Goal: Information Seeking & Learning: Find specific fact

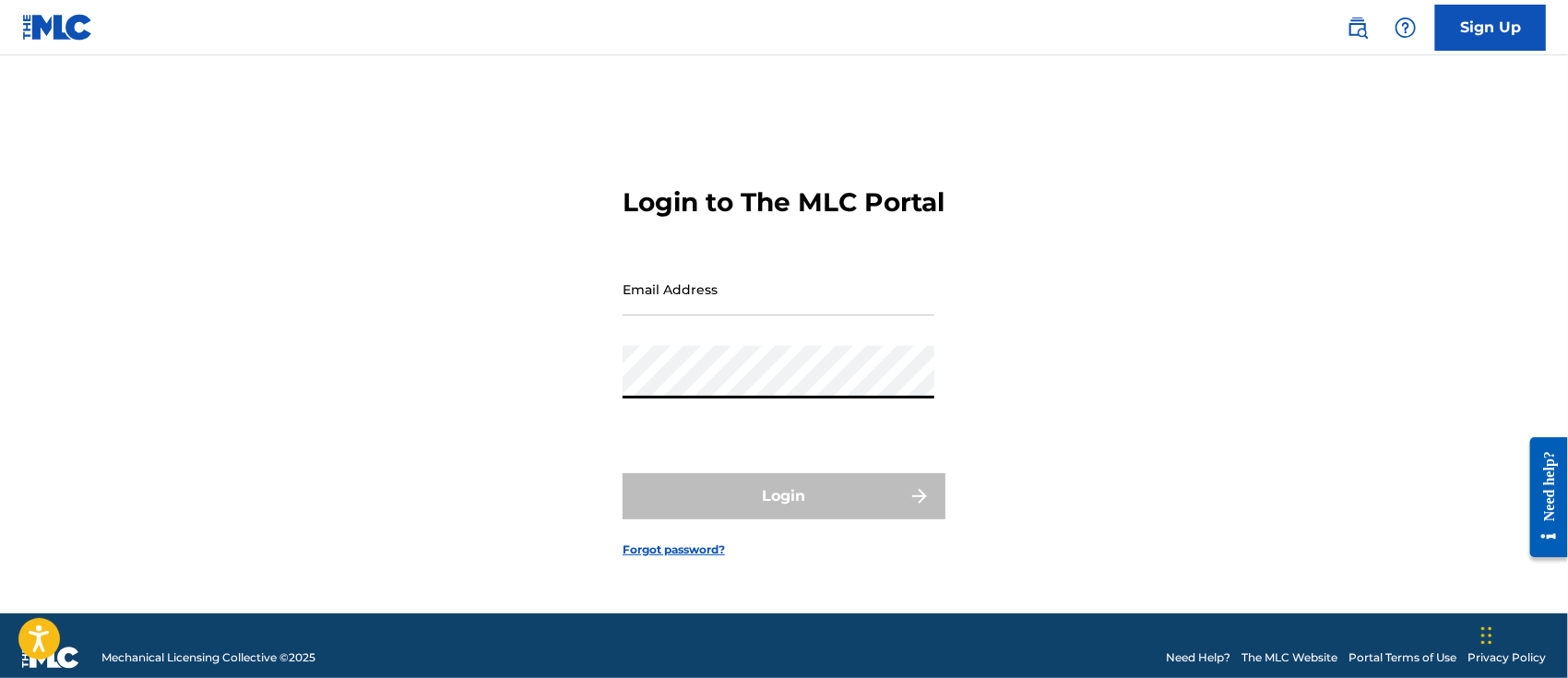
type input "[PERSON_NAME][EMAIL_ADDRESS][DOMAIN_NAME]"
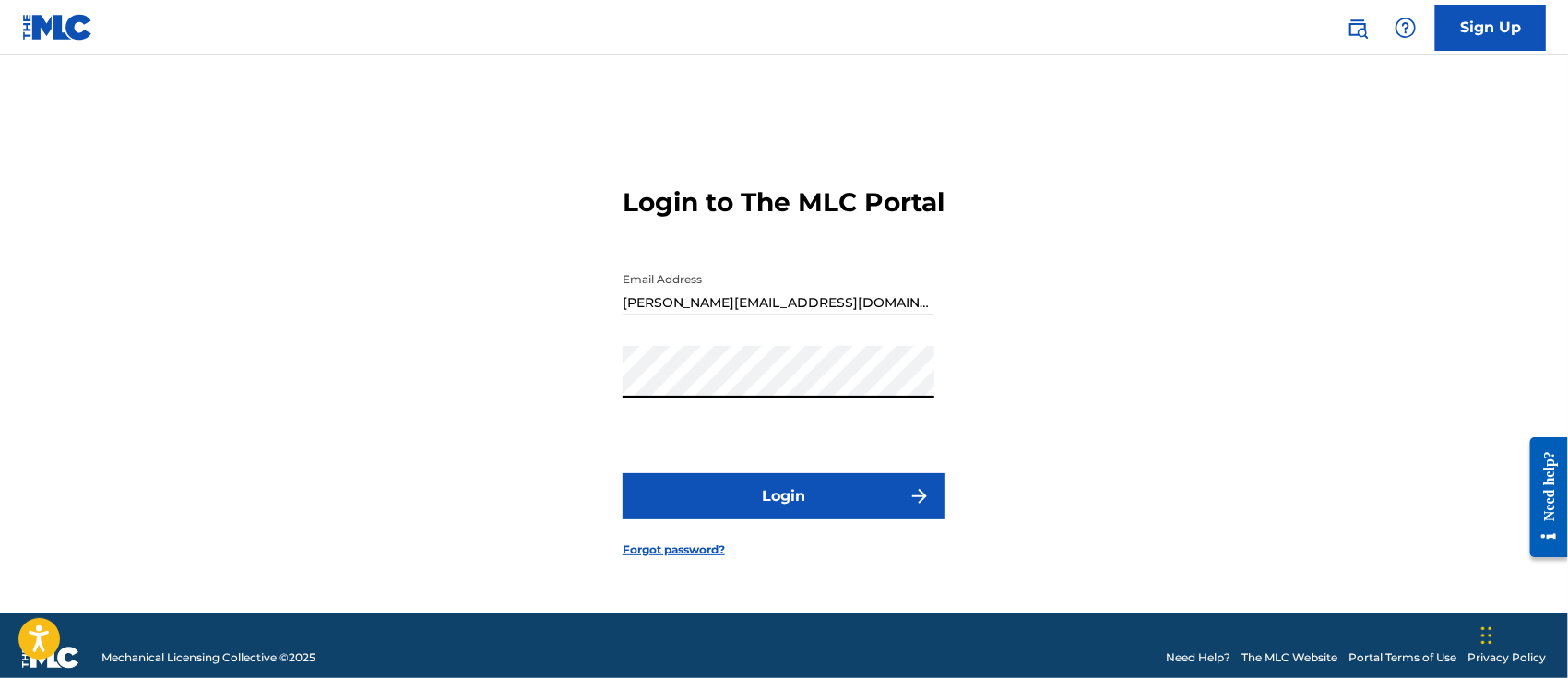
click at [775, 497] on button "Login" at bounding box center [784, 497] width 323 height 47
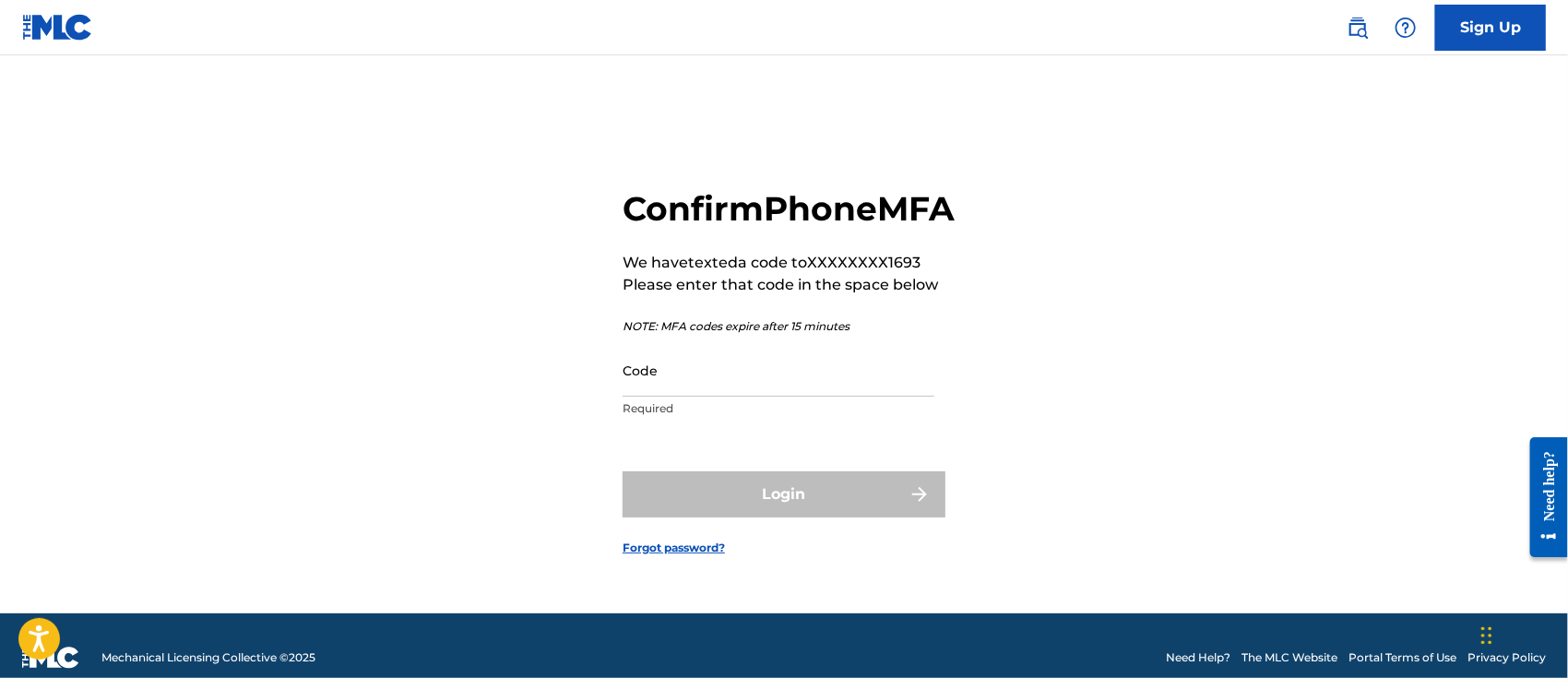
click at [698, 385] on input "Code" at bounding box center [778, 371] width 311 height 52
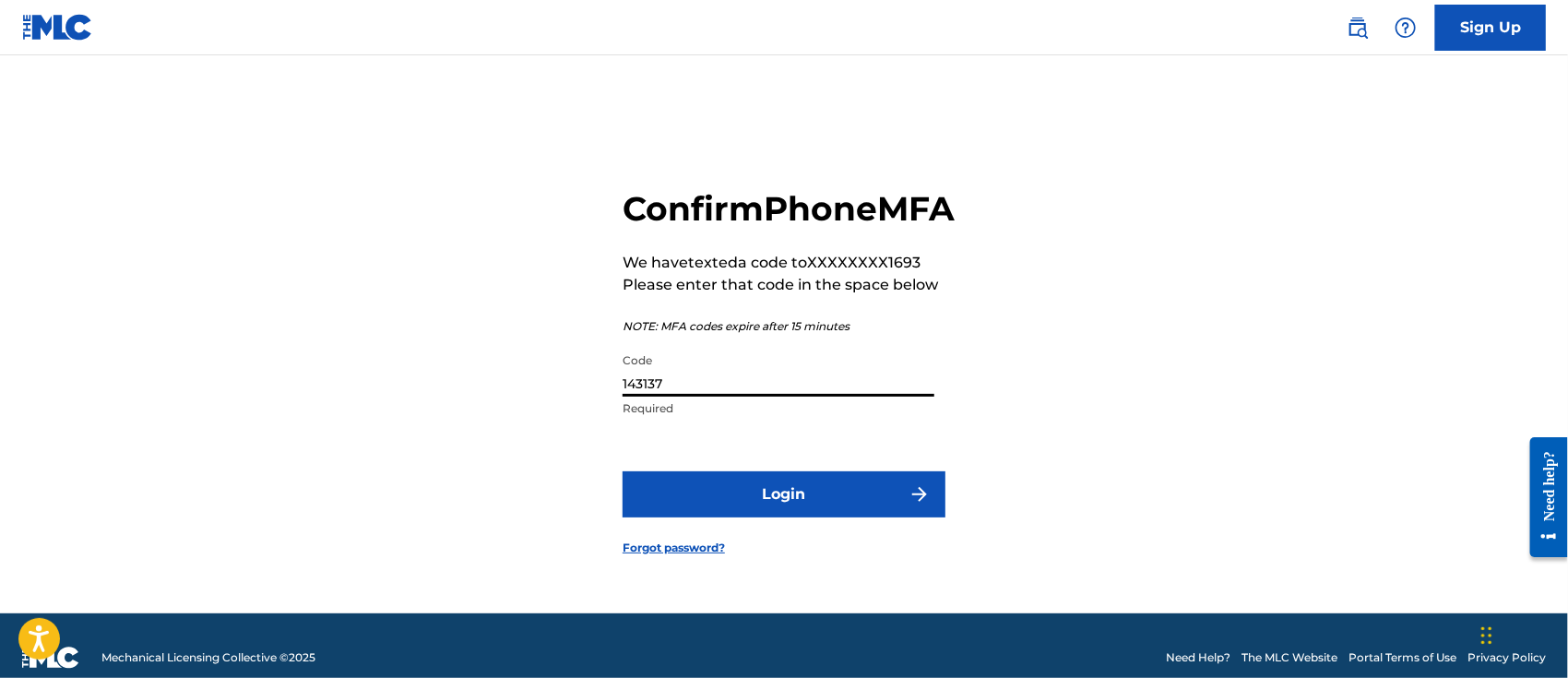
type input "143137"
click at [853, 513] on button "Login" at bounding box center [784, 495] width 323 height 47
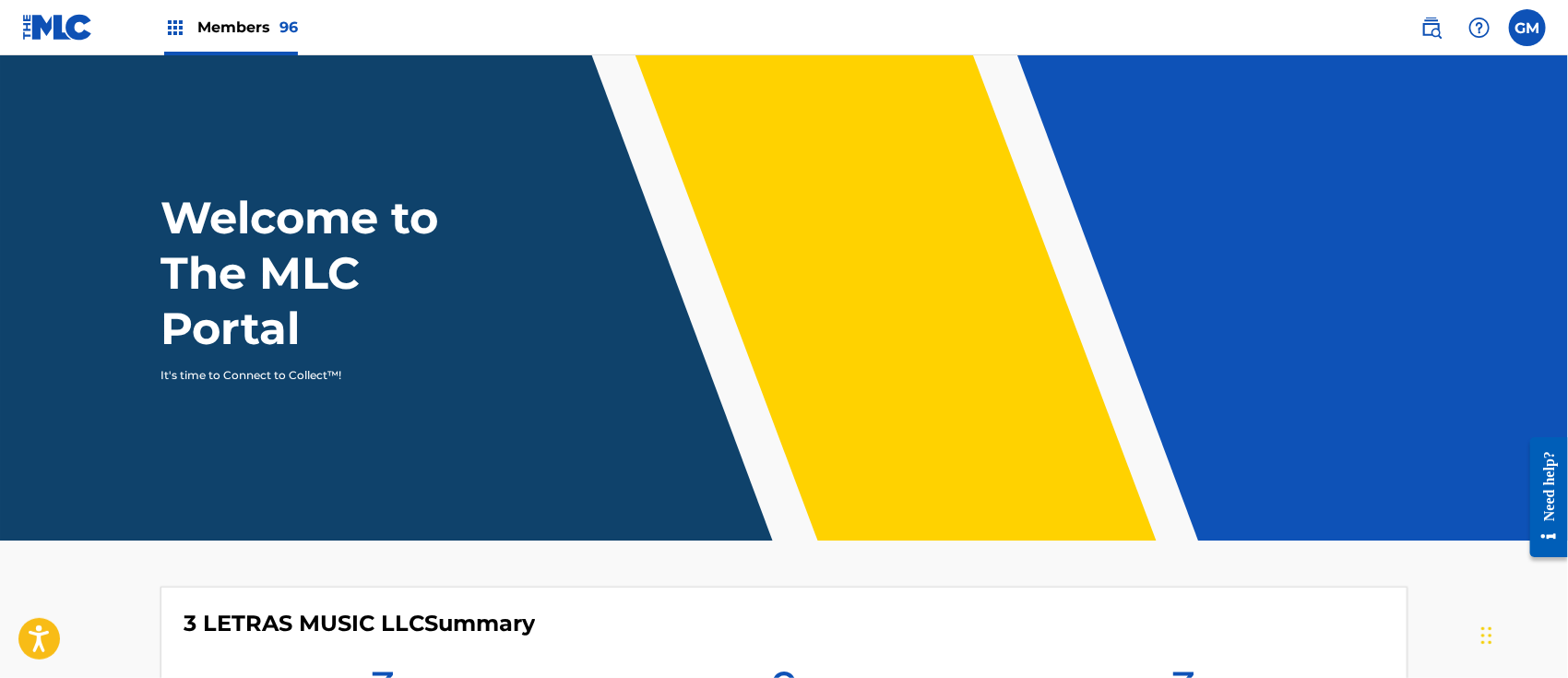
click at [240, 26] on span "Members 96" at bounding box center [248, 27] width 101 height 21
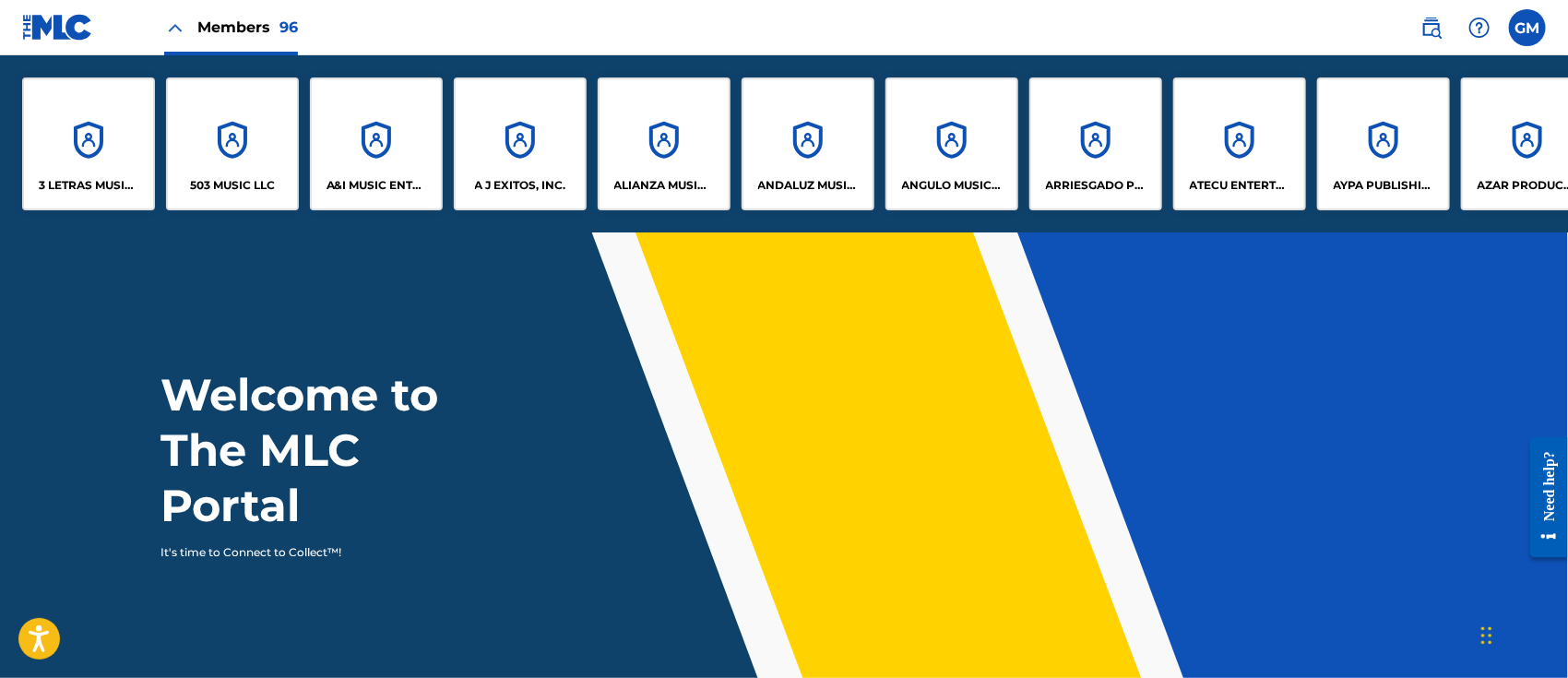
click at [362, 187] on p "A&I MUSIC ENTERTAINMENT, INC" at bounding box center [377, 185] width 101 height 16
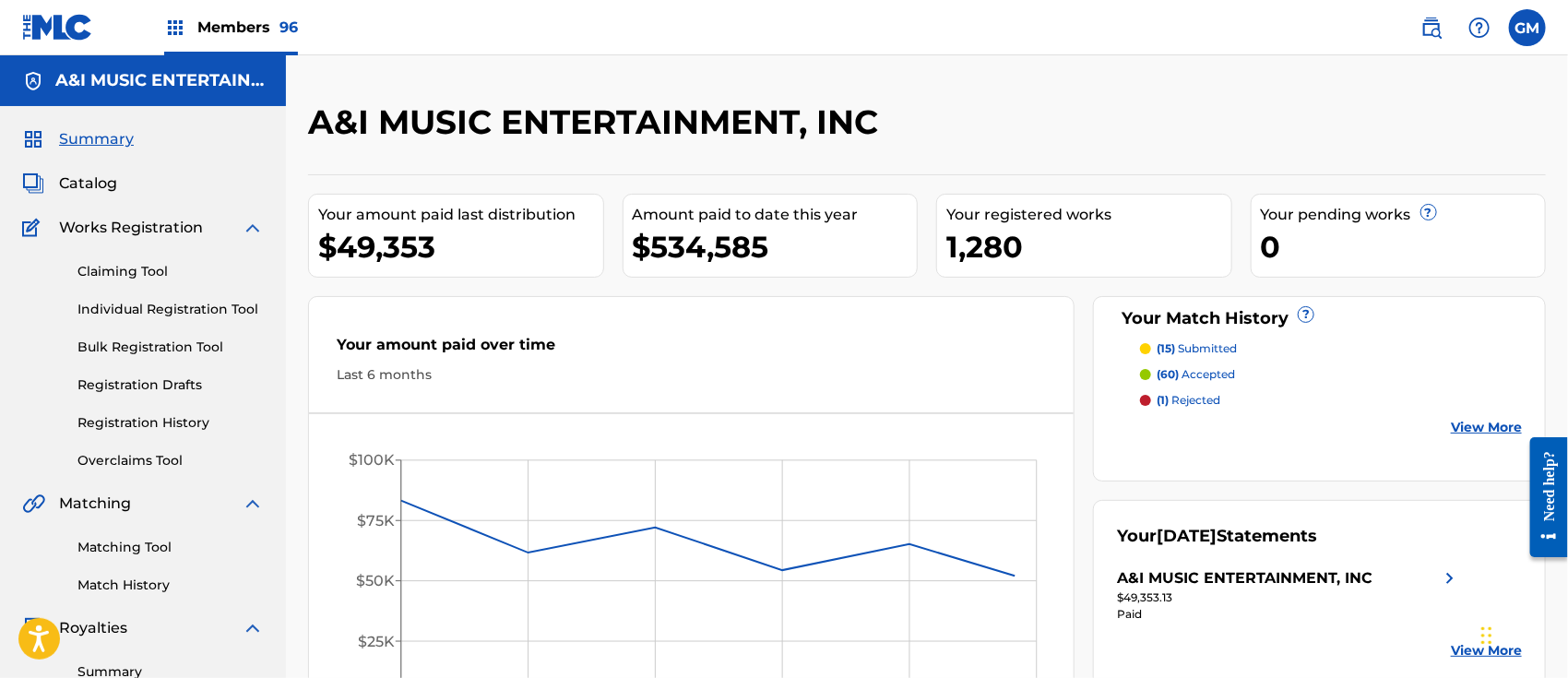
click at [100, 181] on span "Catalog" at bounding box center [88, 183] width 58 height 22
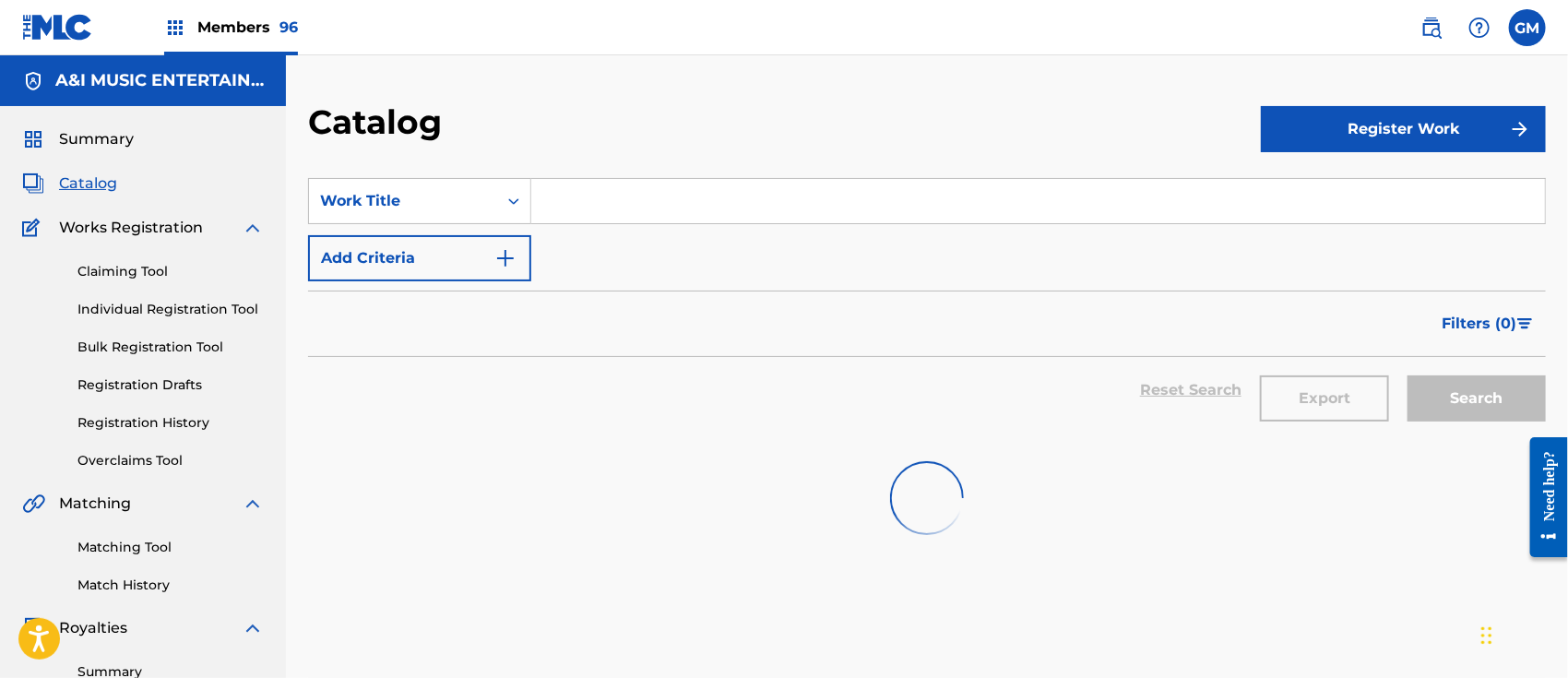
click at [623, 203] on input "Search Form" at bounding box center [1038, 201] width 1013 height 45
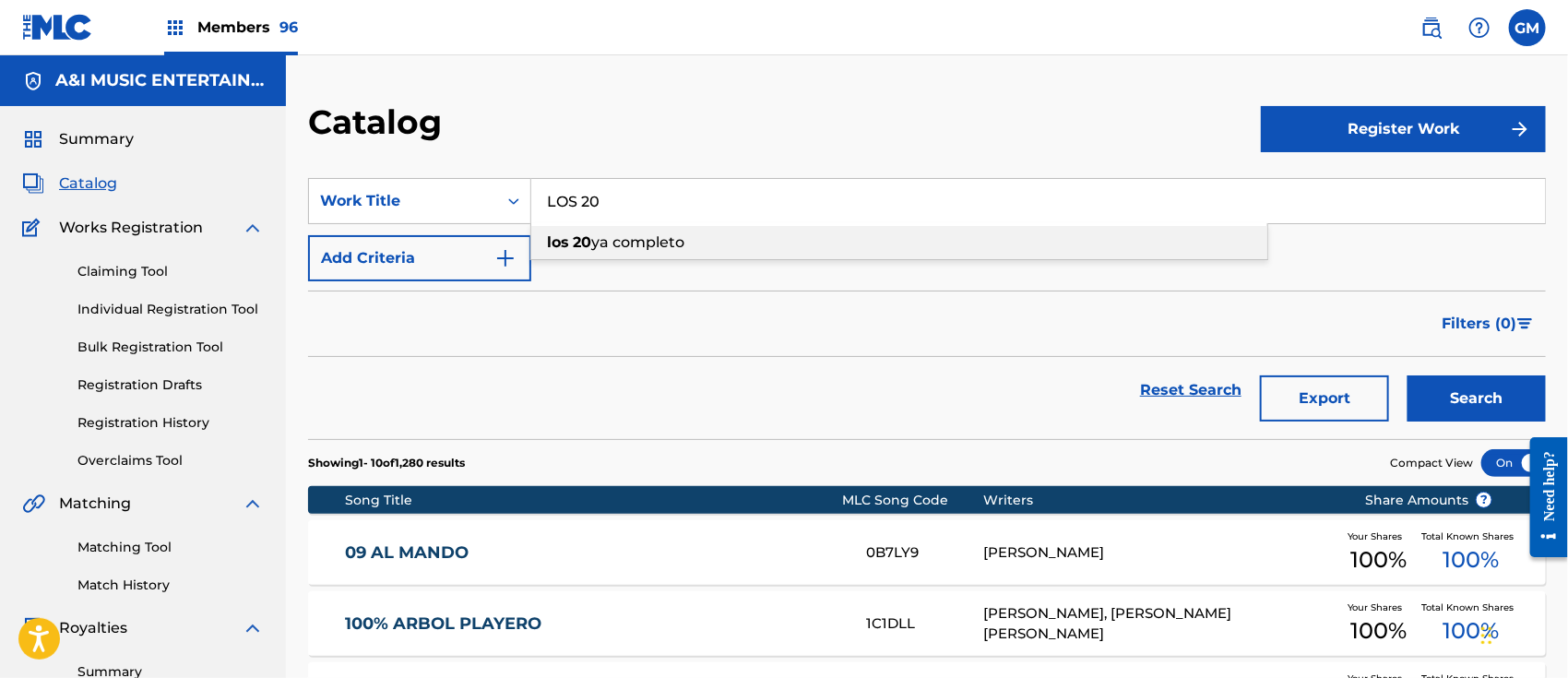
click at [624, 234] on span "ya completo" at bounding box center [638, 242] width 93 height 17
type input "los 20 ya completo"
click at [1451, 392] on button "Search" at bounding box center [1476, 399] width 139 height 47
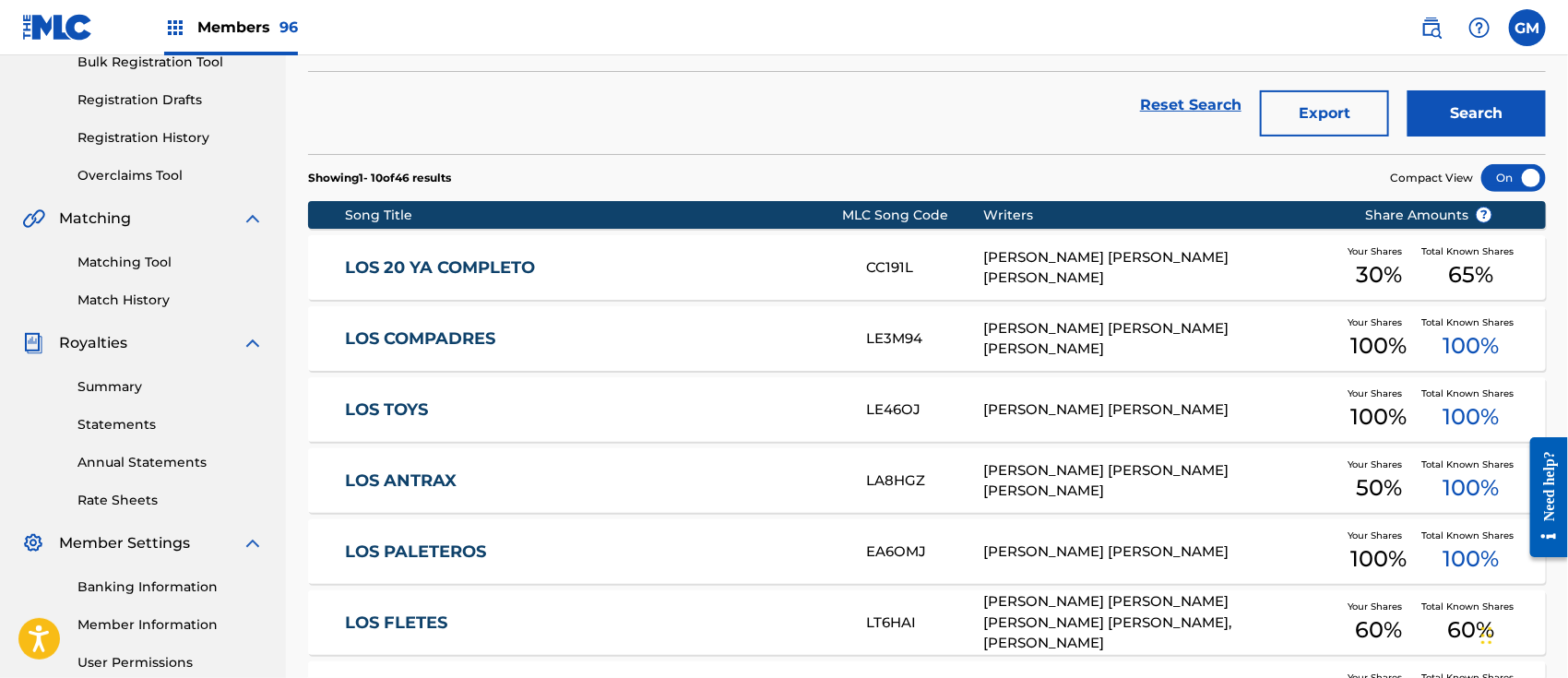
scroll to position [287, 0]
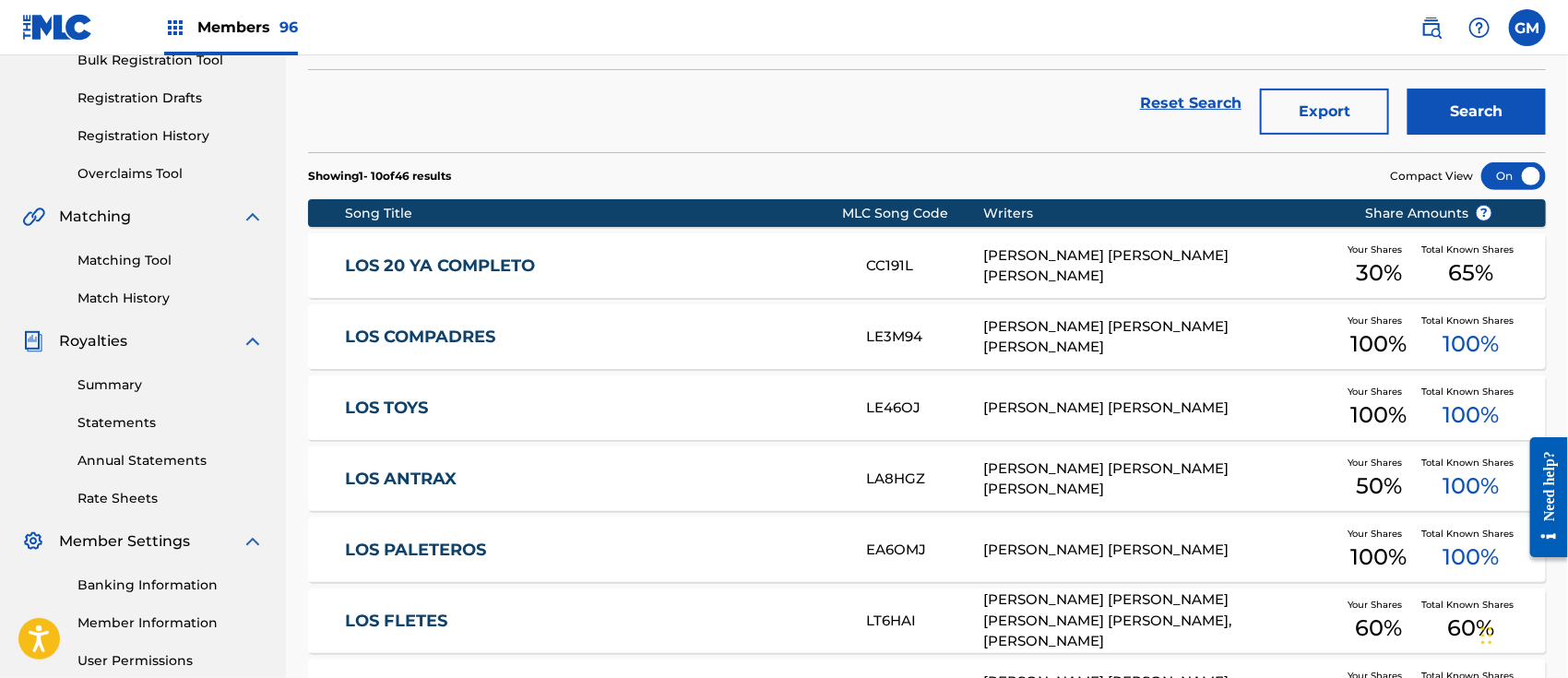
click at [597, 259] on link "LOS 20 YA COMPLETO" at bounding box center [593, 266] width 496 height 21
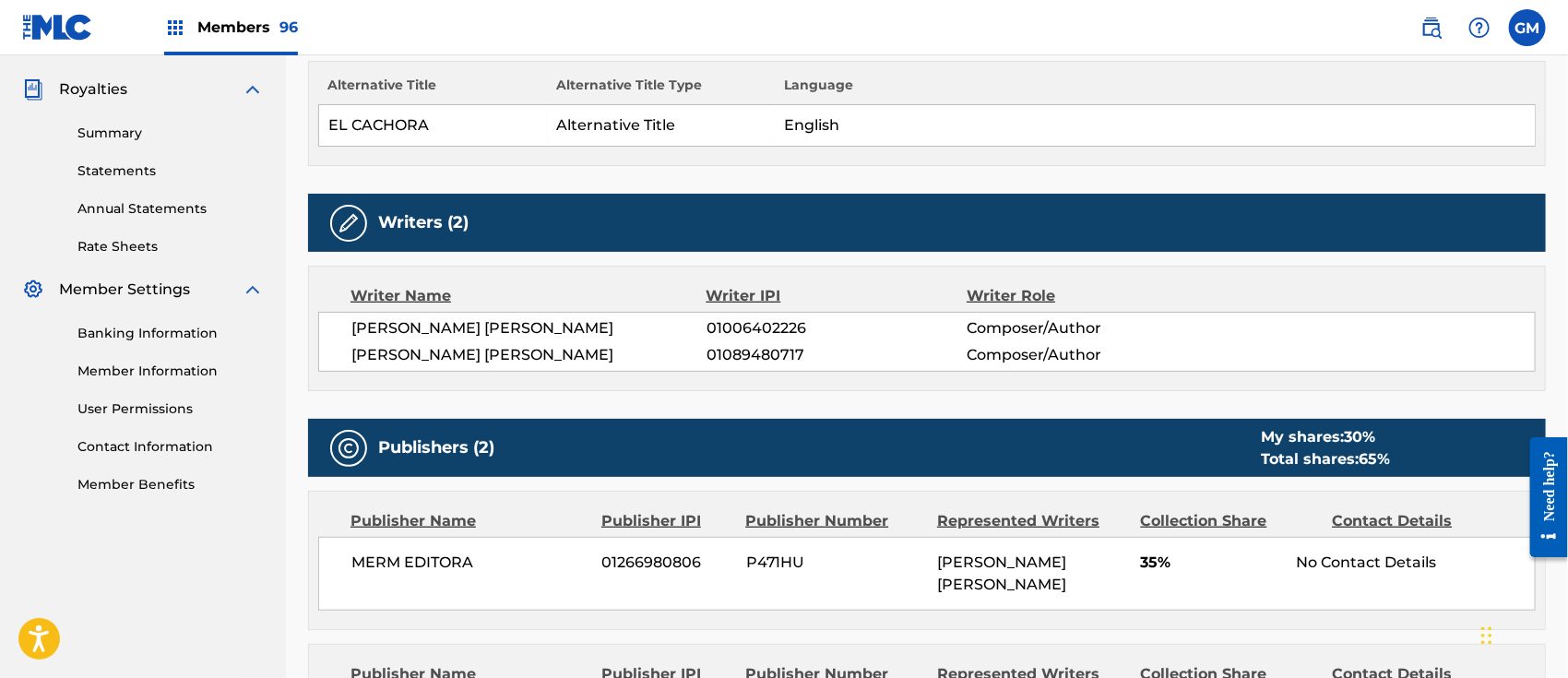
scroll to position [241, 0]
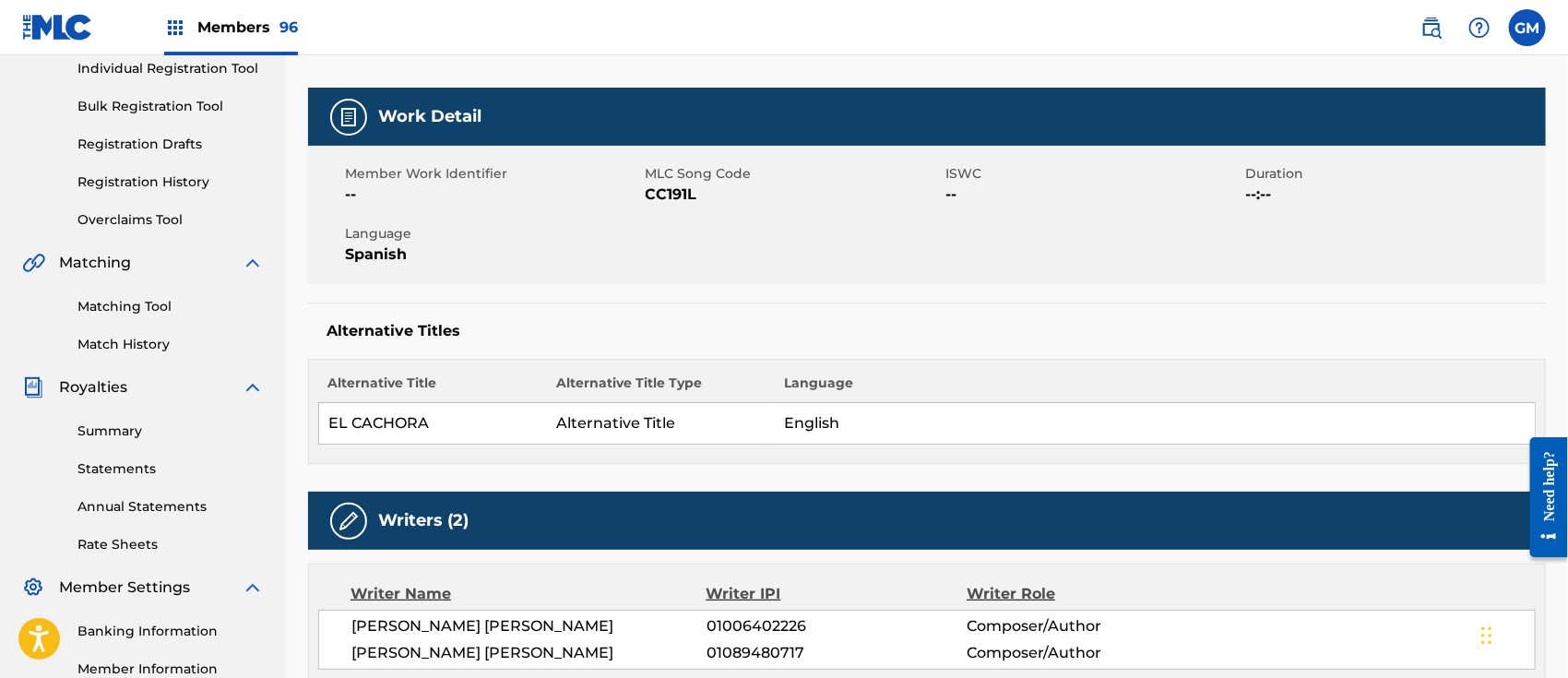
click at [195, 181] on link "Registration History" at bounding box center [171, 182] width 186 height 19
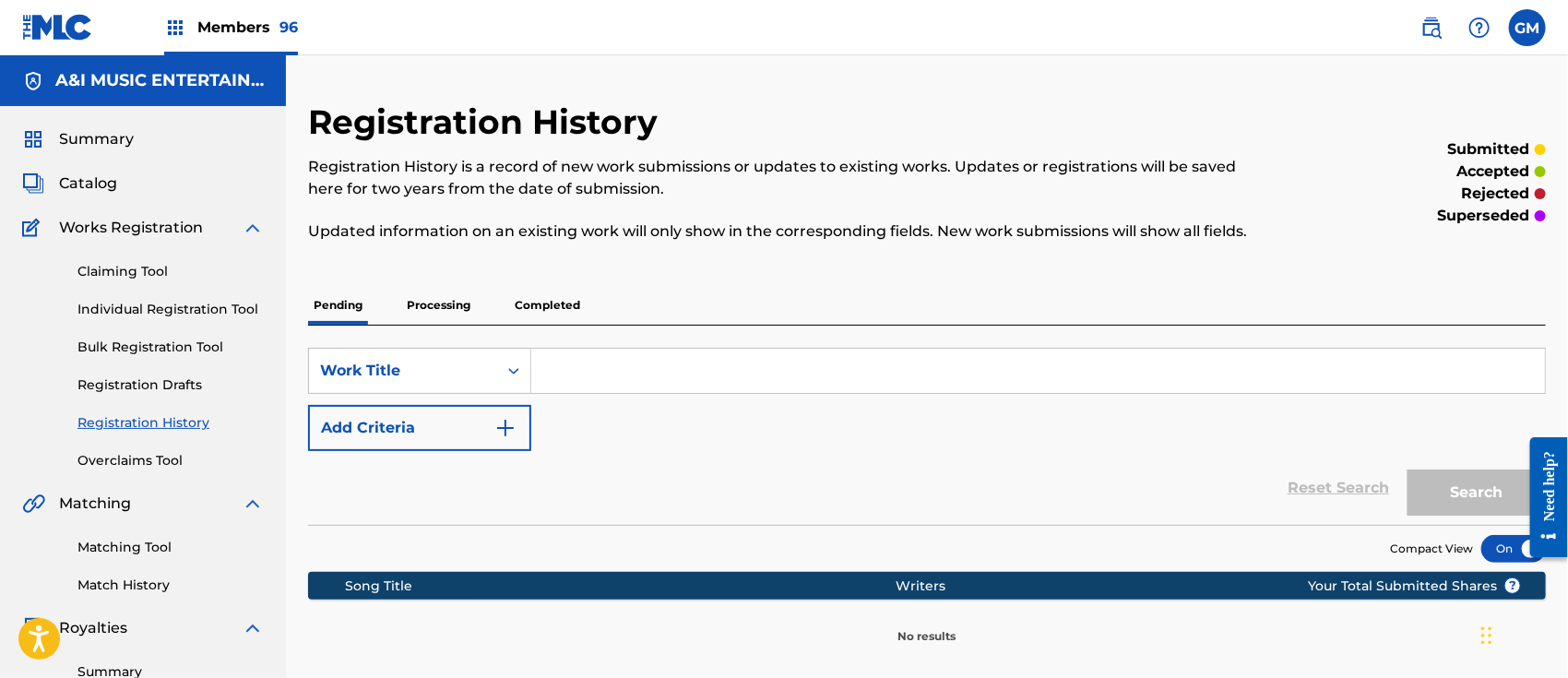
click at [435, 305] on p "Processing" at bounding box center [438, 306] width 75 height 39
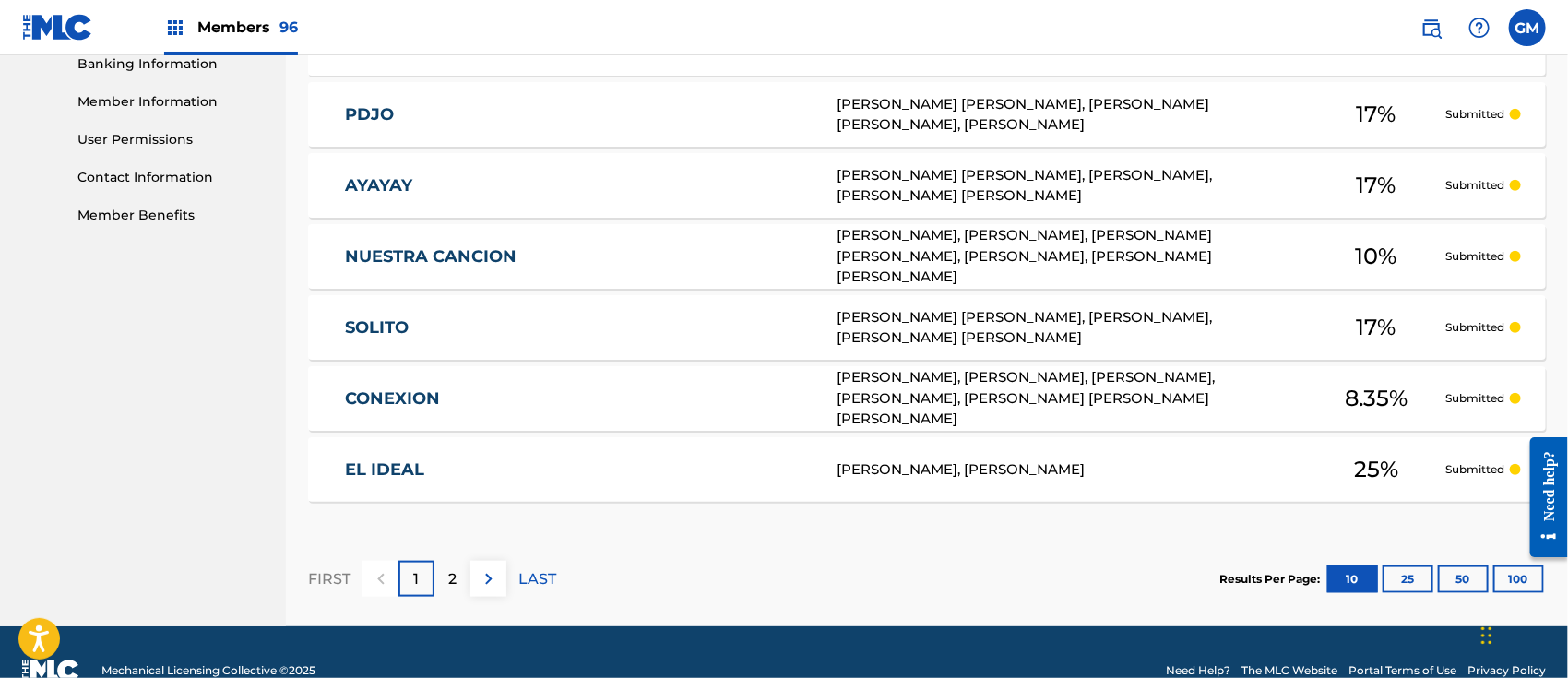
scroll to position [844, 0]
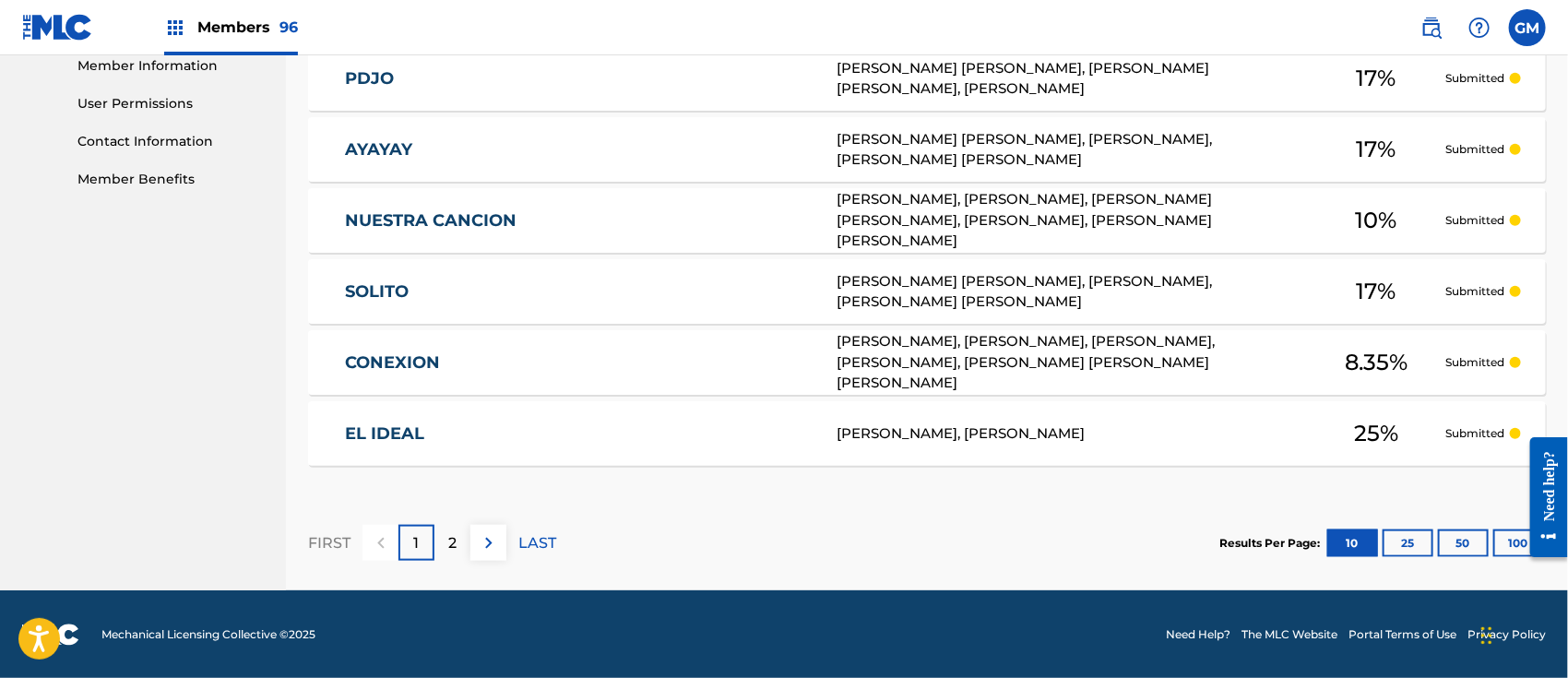
click at [1414, 547] on button "25" at bounding box center [1408, 543] width 50 height 28
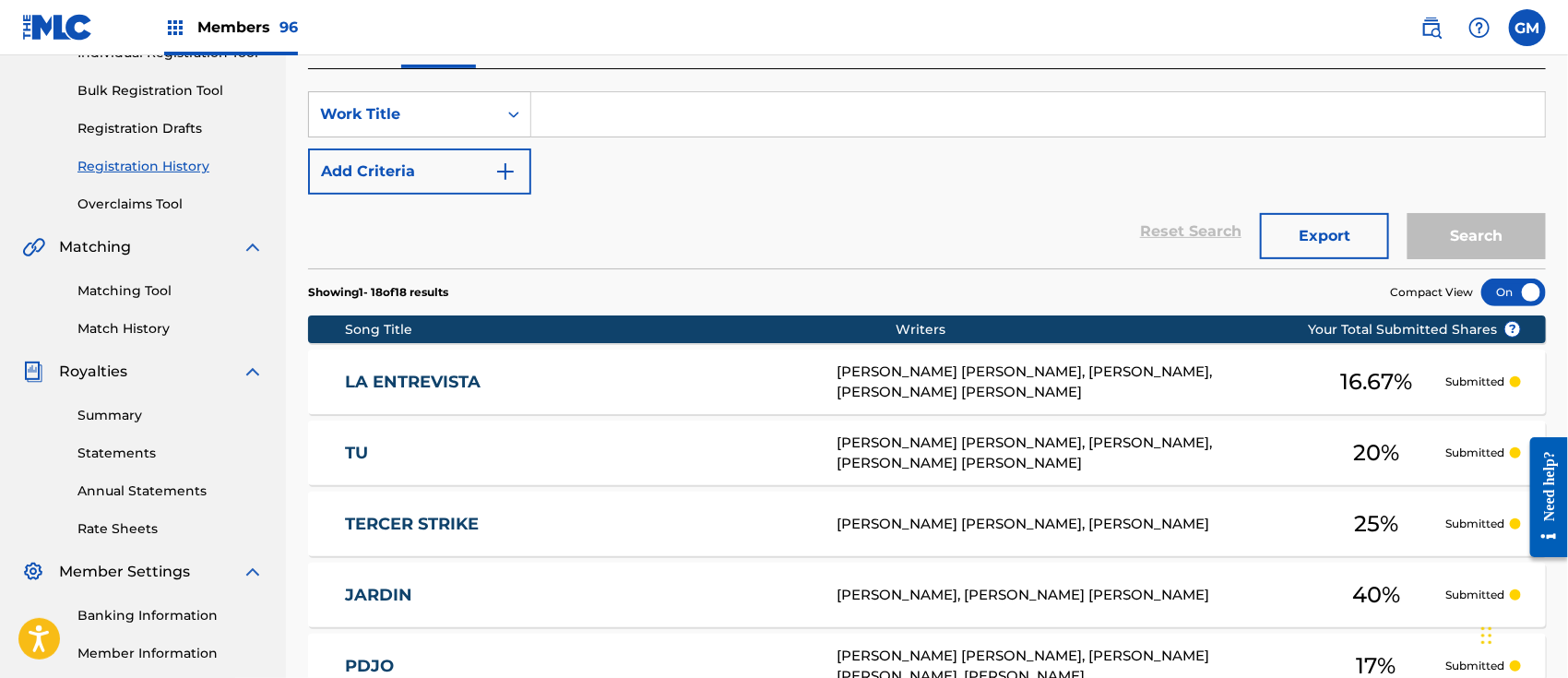
scroll to position [0, 0]
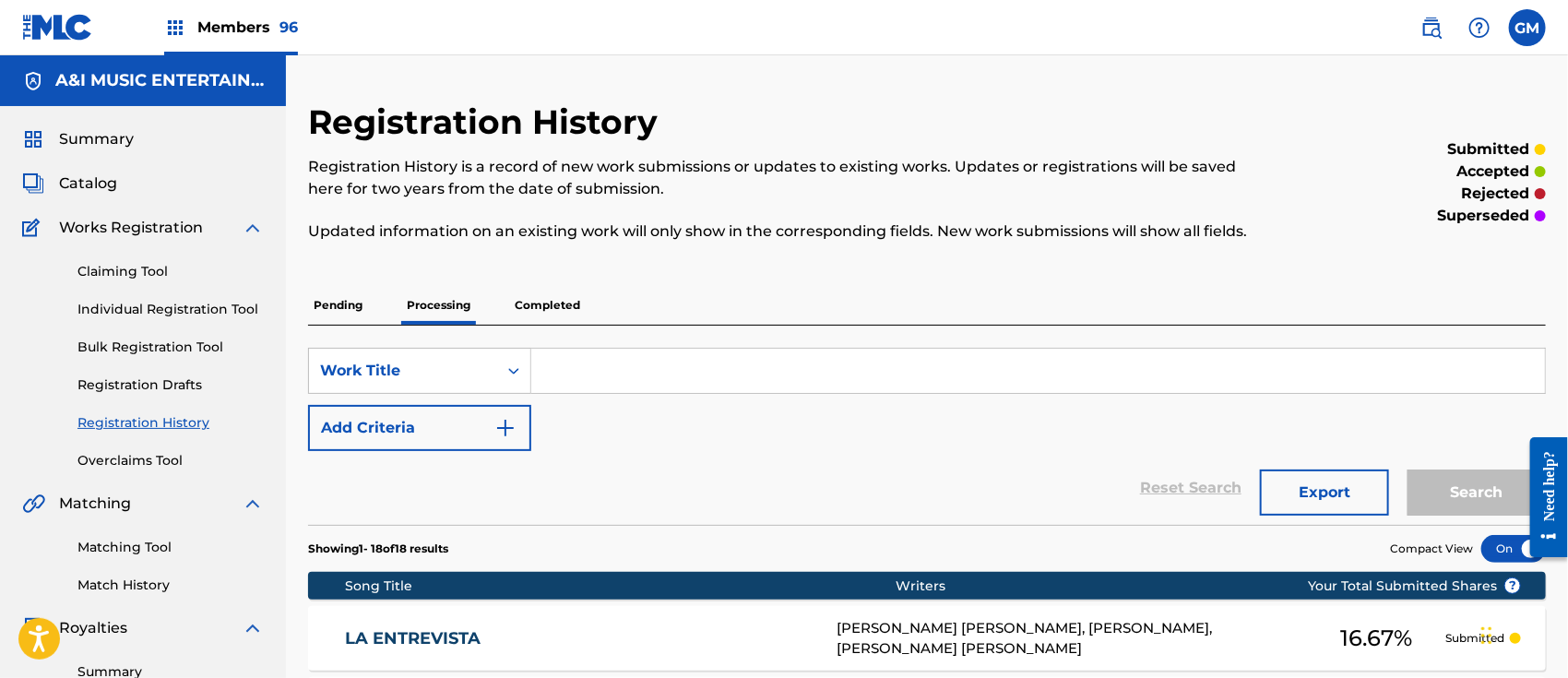
click at [1432, 26] on img at bounding box center [1431, 27] width 22 height 22
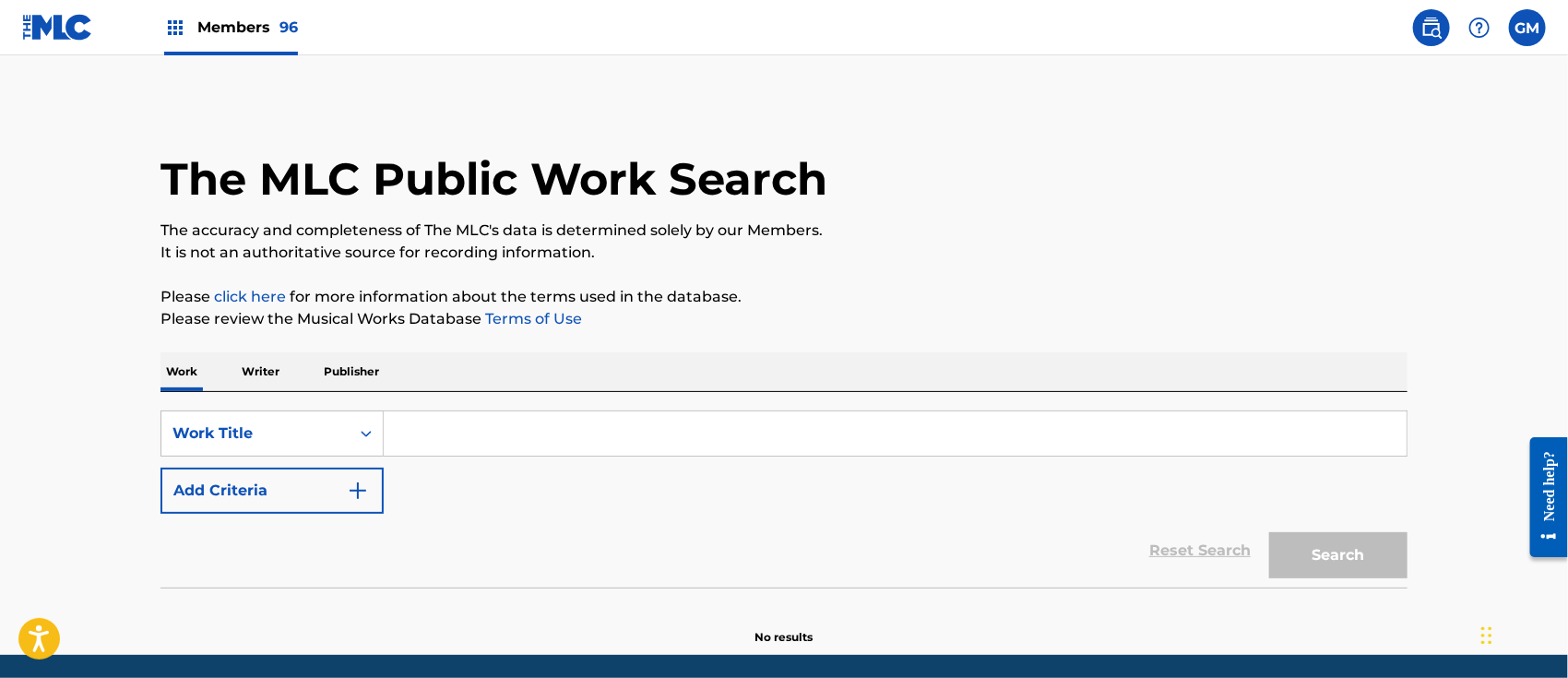
click at [480, 431] on input "Search Form" at bounding box center [895, 434] width 1023 height 45
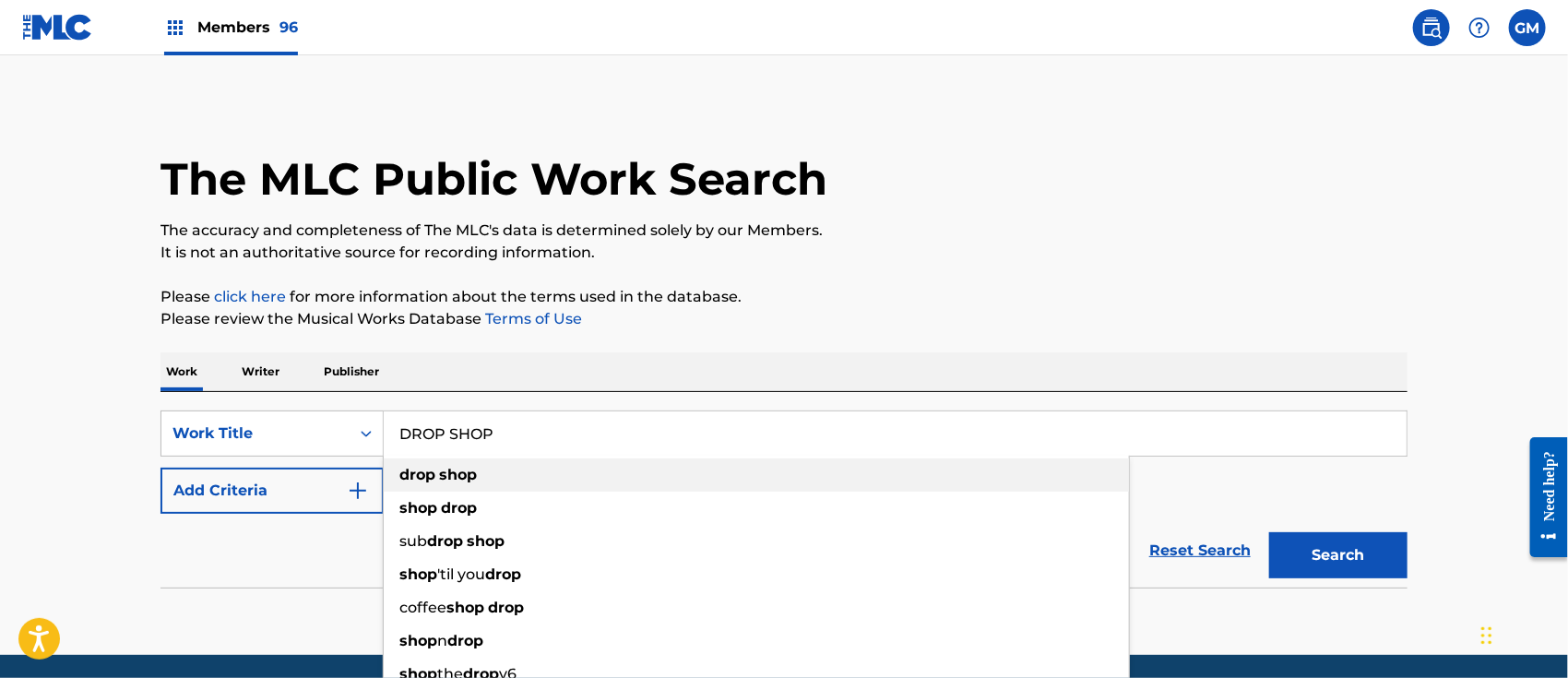
click at [474, 473] on strong "shop" at bounding box center [458, 474] width 38 height 17
type input "drop shop"
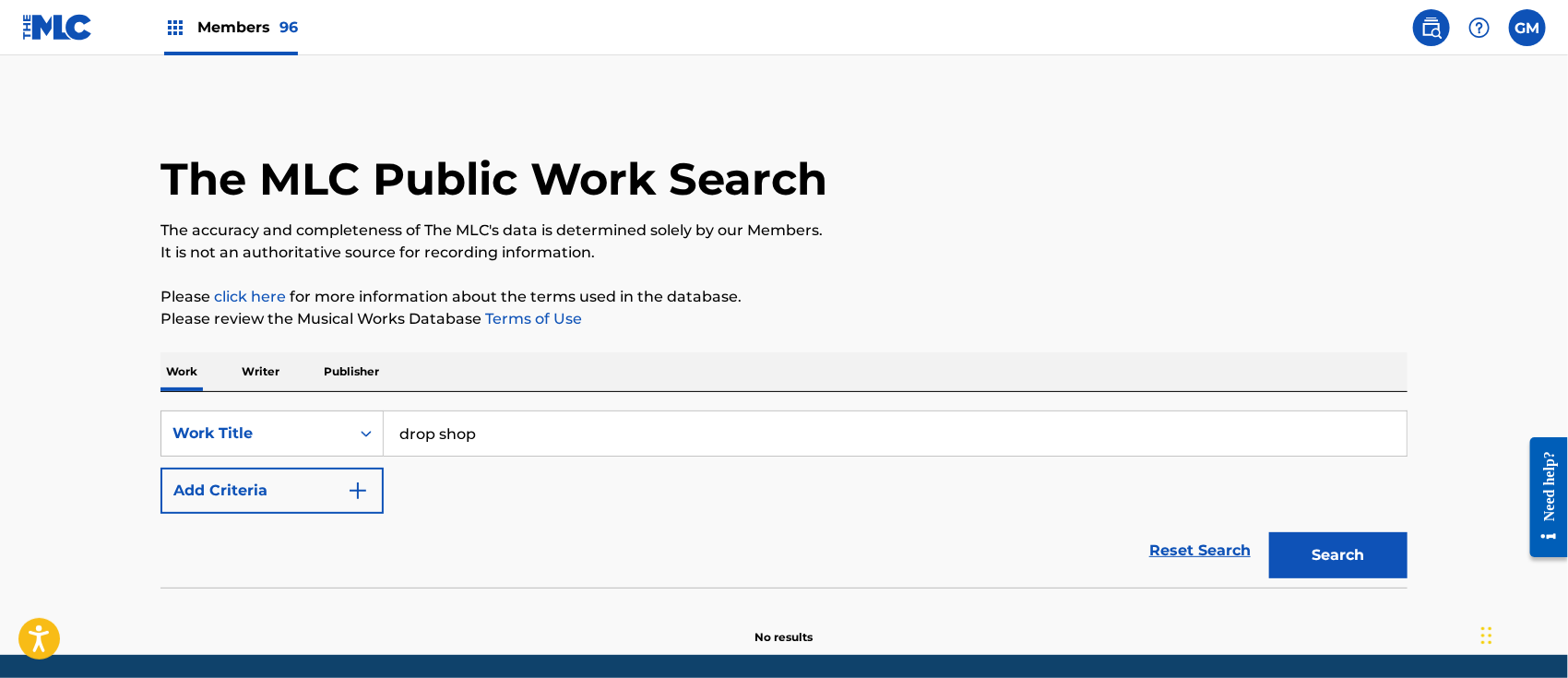
click at [1309, 540] on button "Search" at bounding box center [1338, 556] width 139 height 47
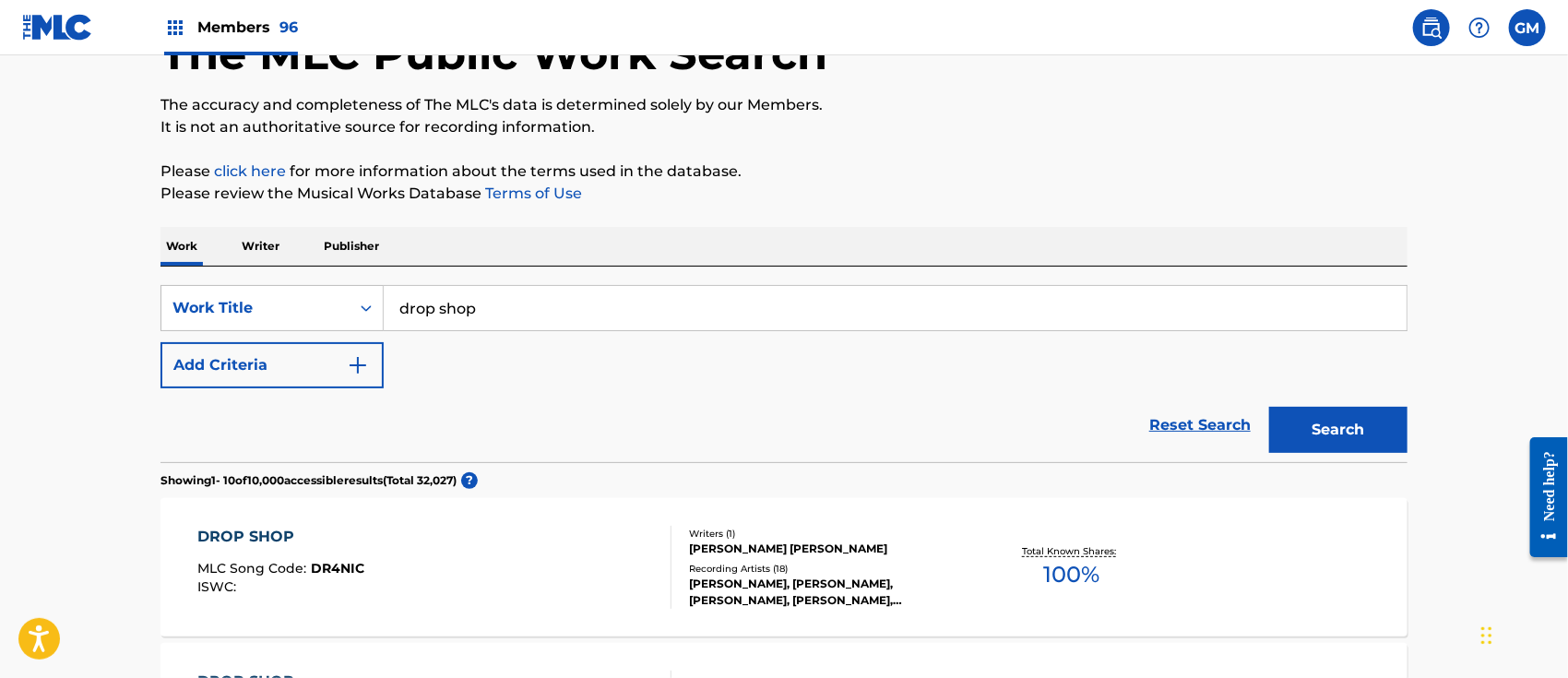
scroll to position [412, 0]
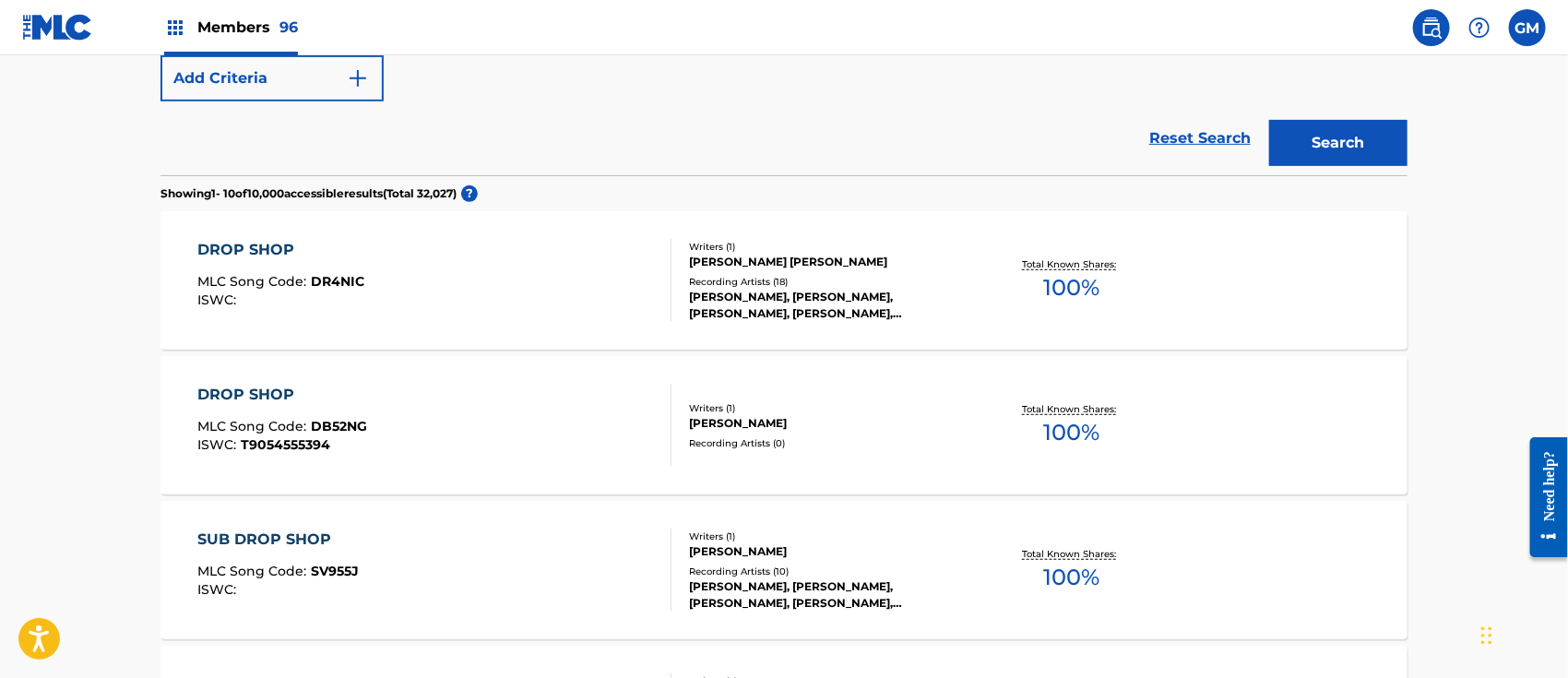
click at [541, 293] on div "DROP SHOP MLC Song Code : DR4NIC ISWC :" at bounding box center [434, 280] width 474 height 83
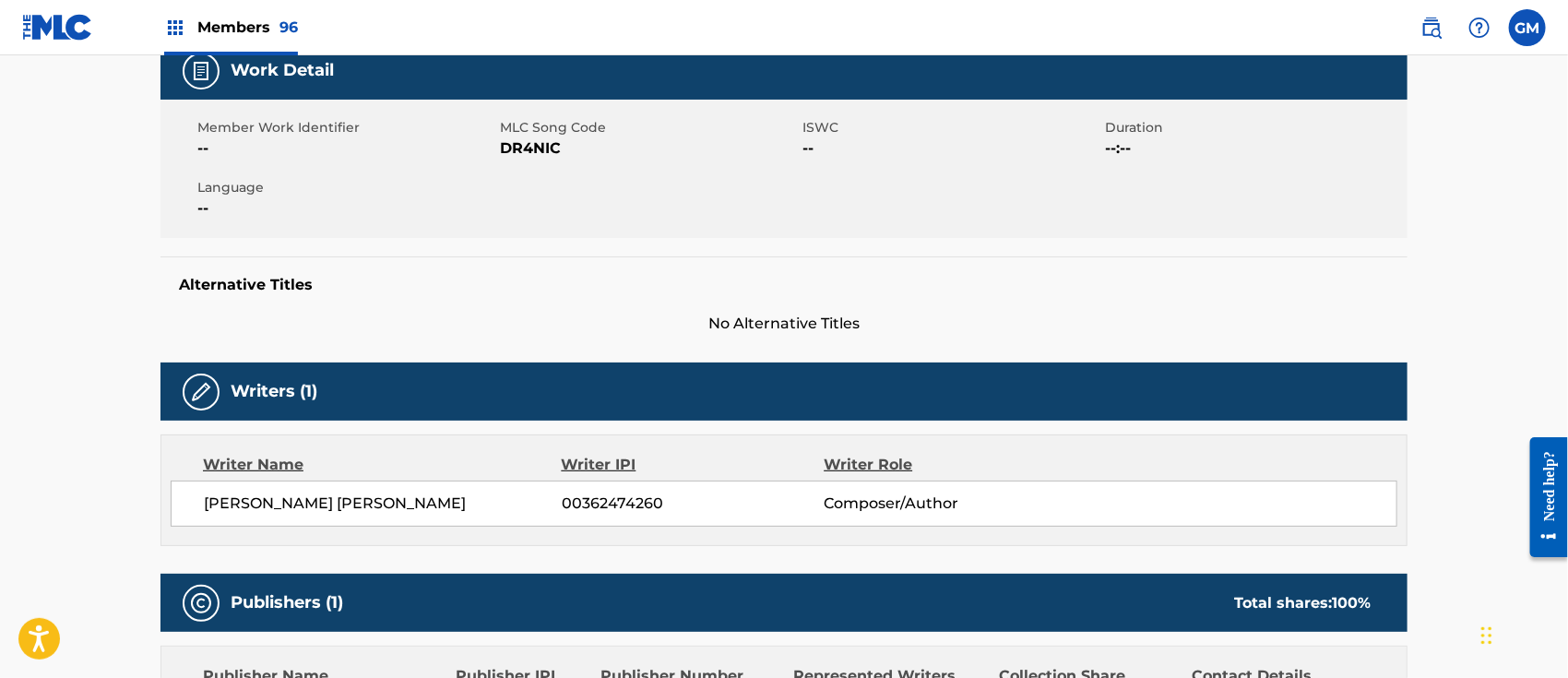
scroll to position [574, 0]
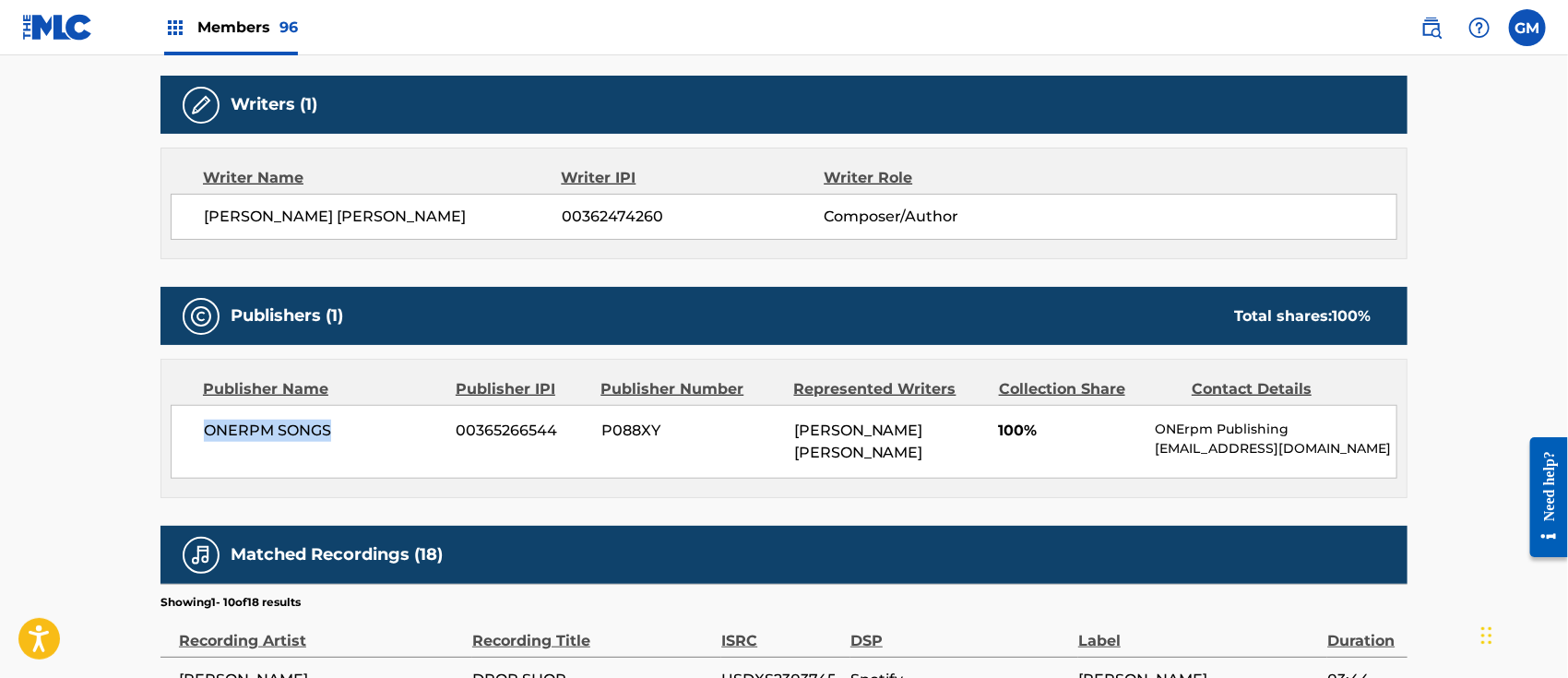
drag, startPoint x: 204, startPoint y: 428, endPoint x: 332, endPoint y: 431, distance: 128.0
click at [332, 431] on span "ONERPM SONGS" at bounding box center [323, 431] width 239 height 22
copy span "ONERPM SONGS"
drag, startPoint x: 205, startPoint y: 209, endPoint x: 496, endPoint y: 213, distance: 291.0
click at [496, 213] on span "[PERSON_NAME] [PERSON_NAME]" at bounding box center [382, 216] width 358 height 22
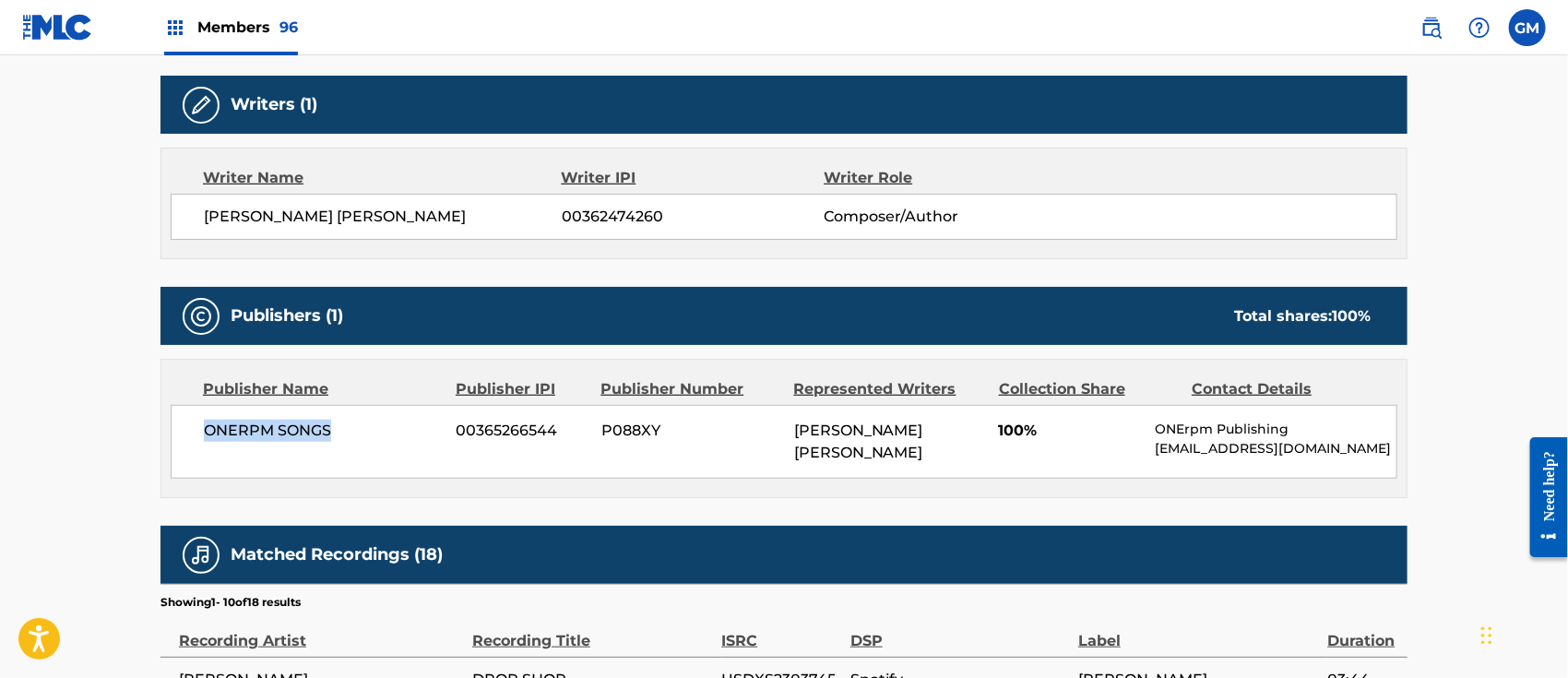
copy span "[PERSON_NAME] [PERSON_NAME]"
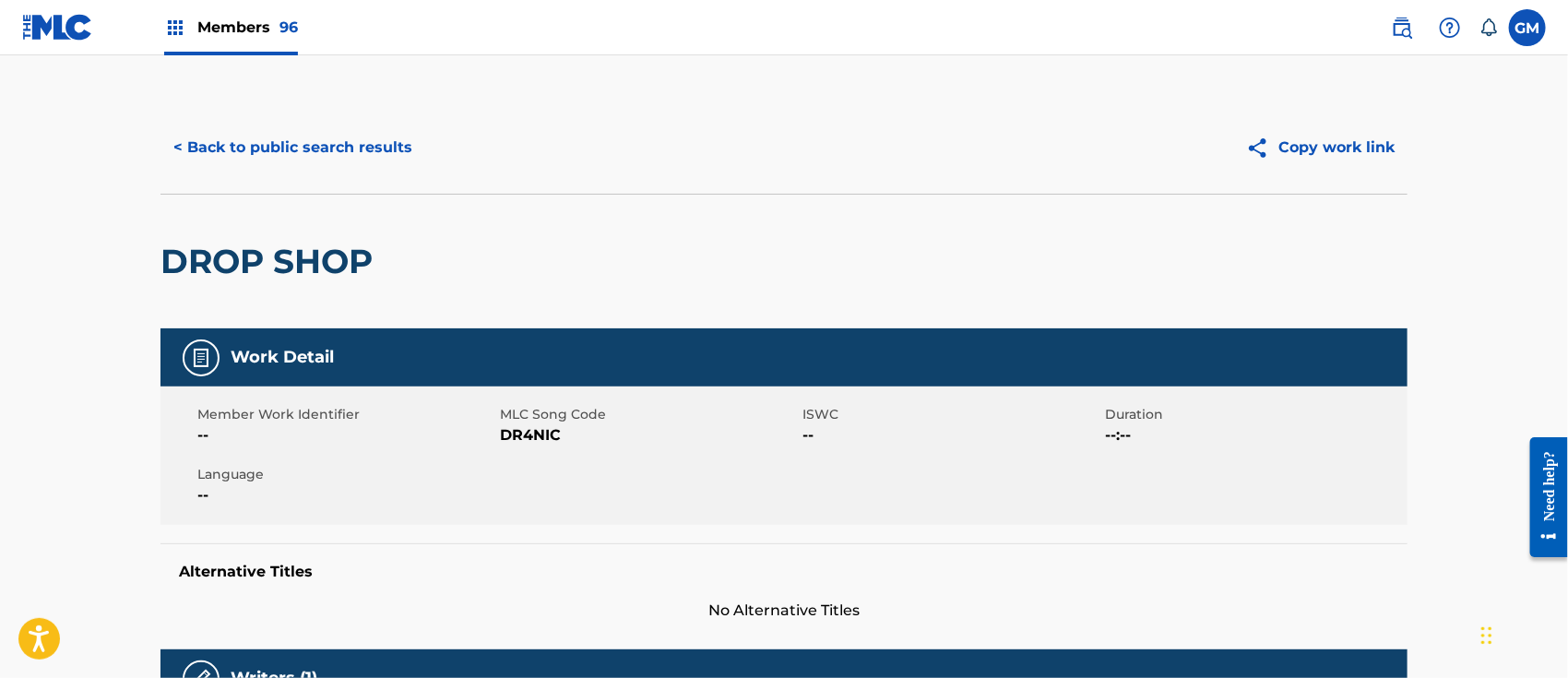
click at [258, 25] on span "Members 96" at bounding box center [248, 27] width 101 height 21
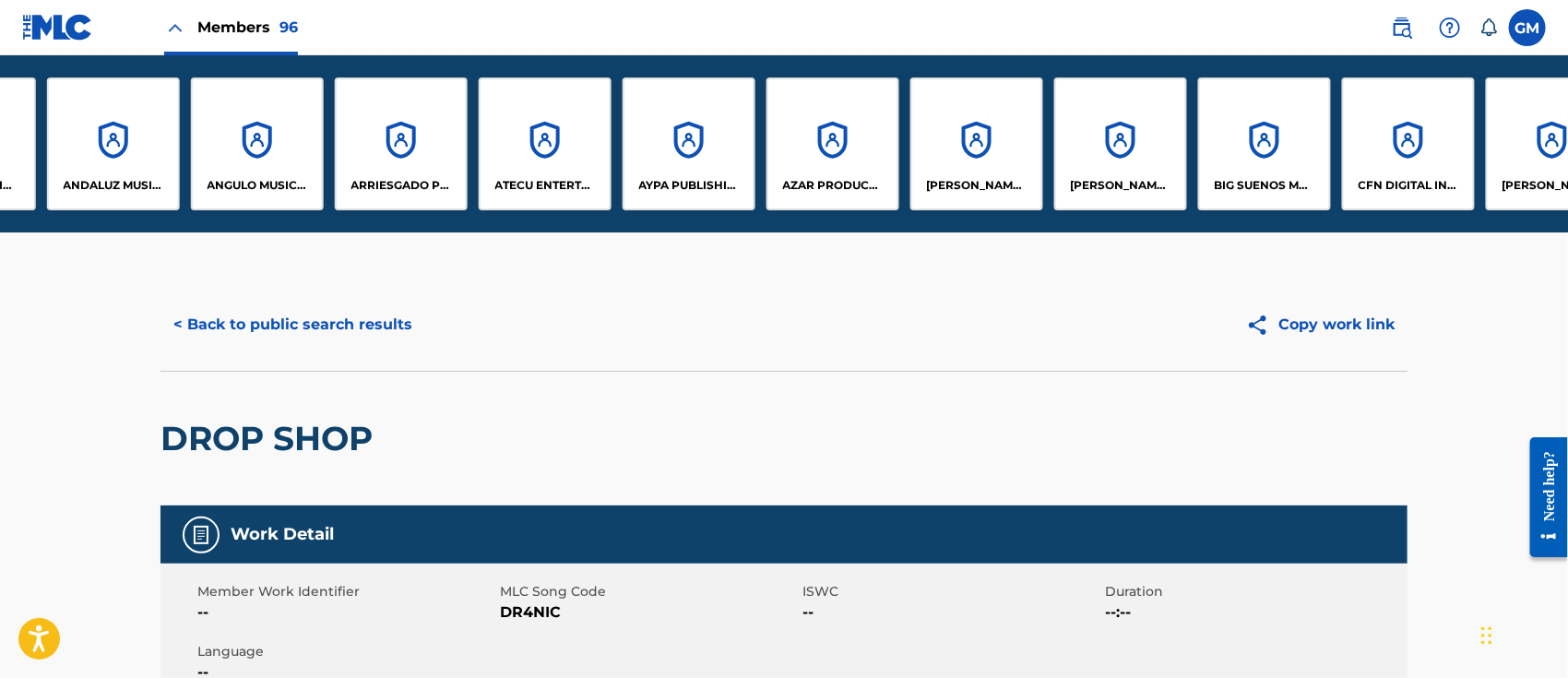
scroll to position [0, 688]
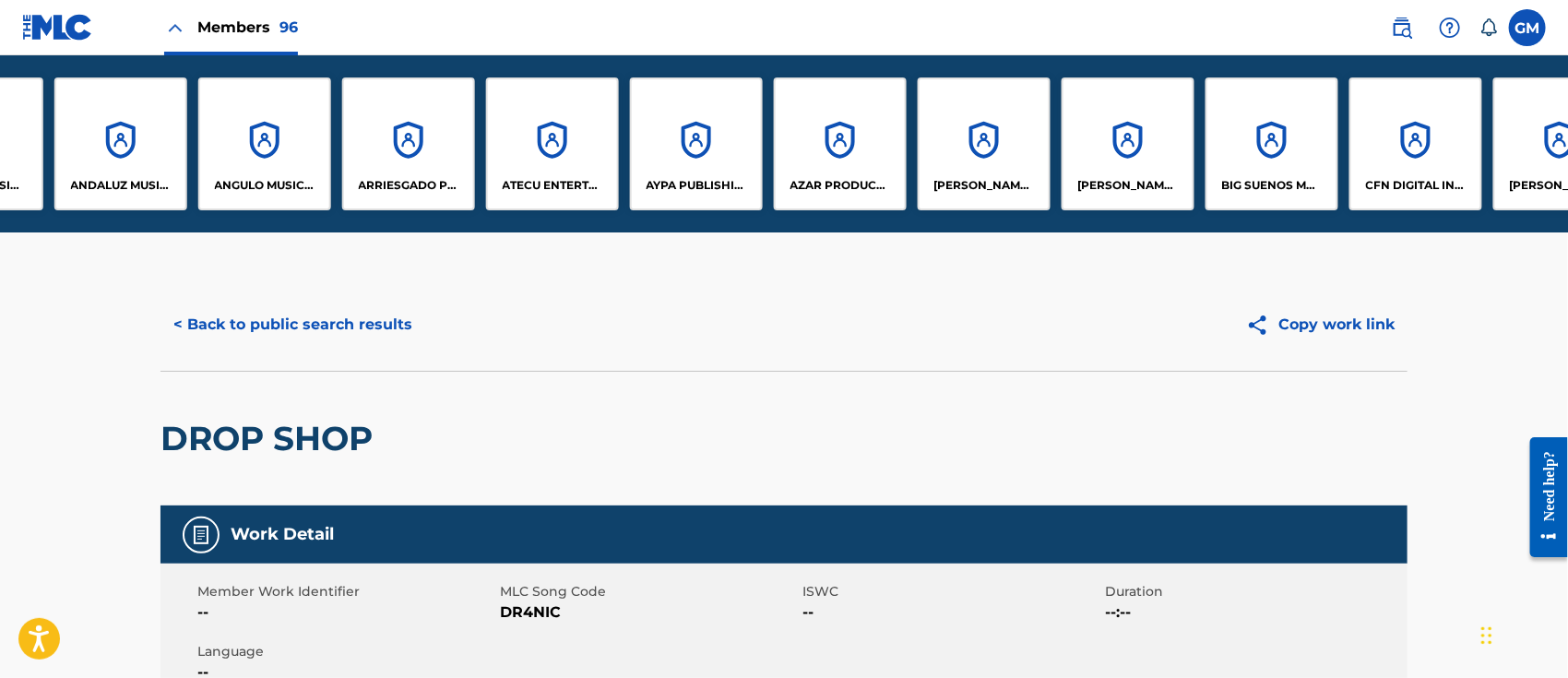
click at [391, 169] on div "ARRIESGADO PUBLISHING INC" at bounding box center [408, 144] width 133 height 133
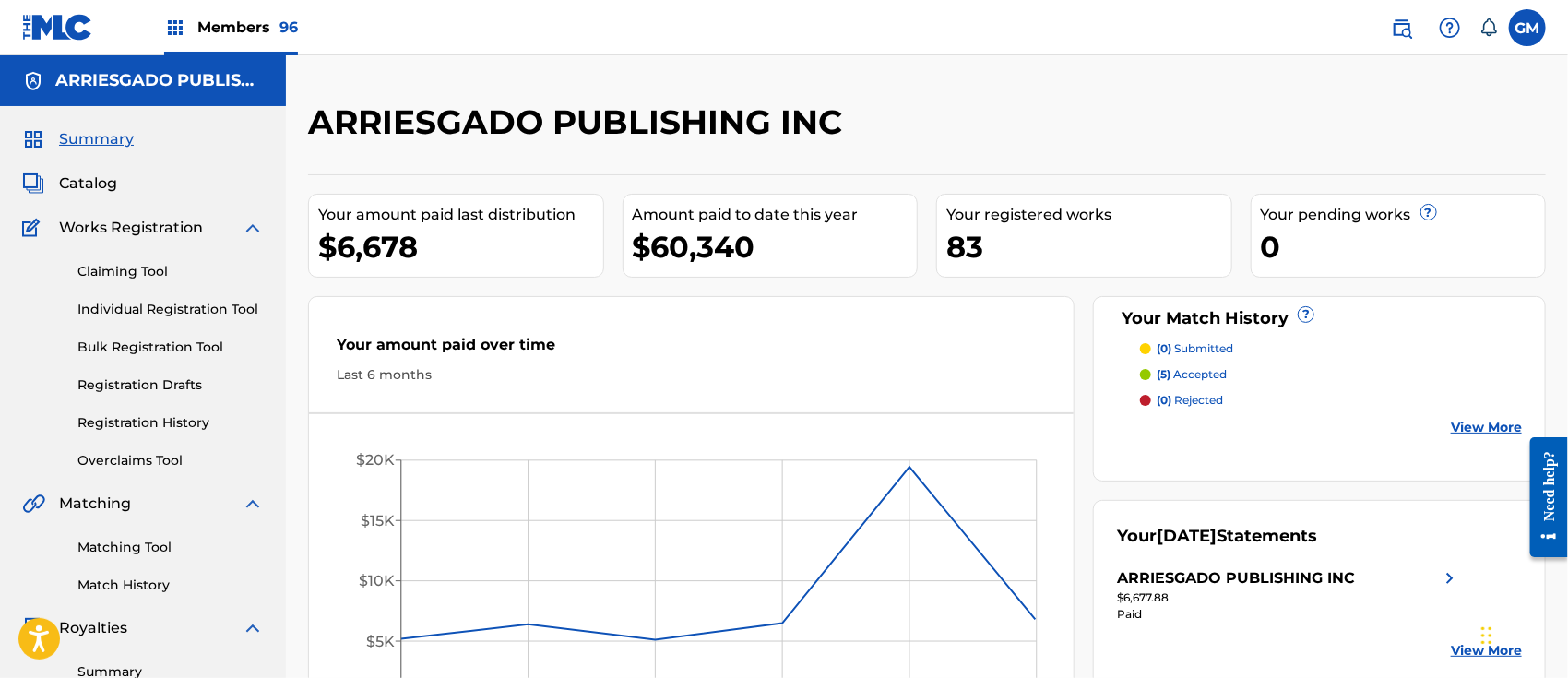
click at [153, 451] on link "Overclaims Tool" at bounding box center [171, 461] width 186 height 19
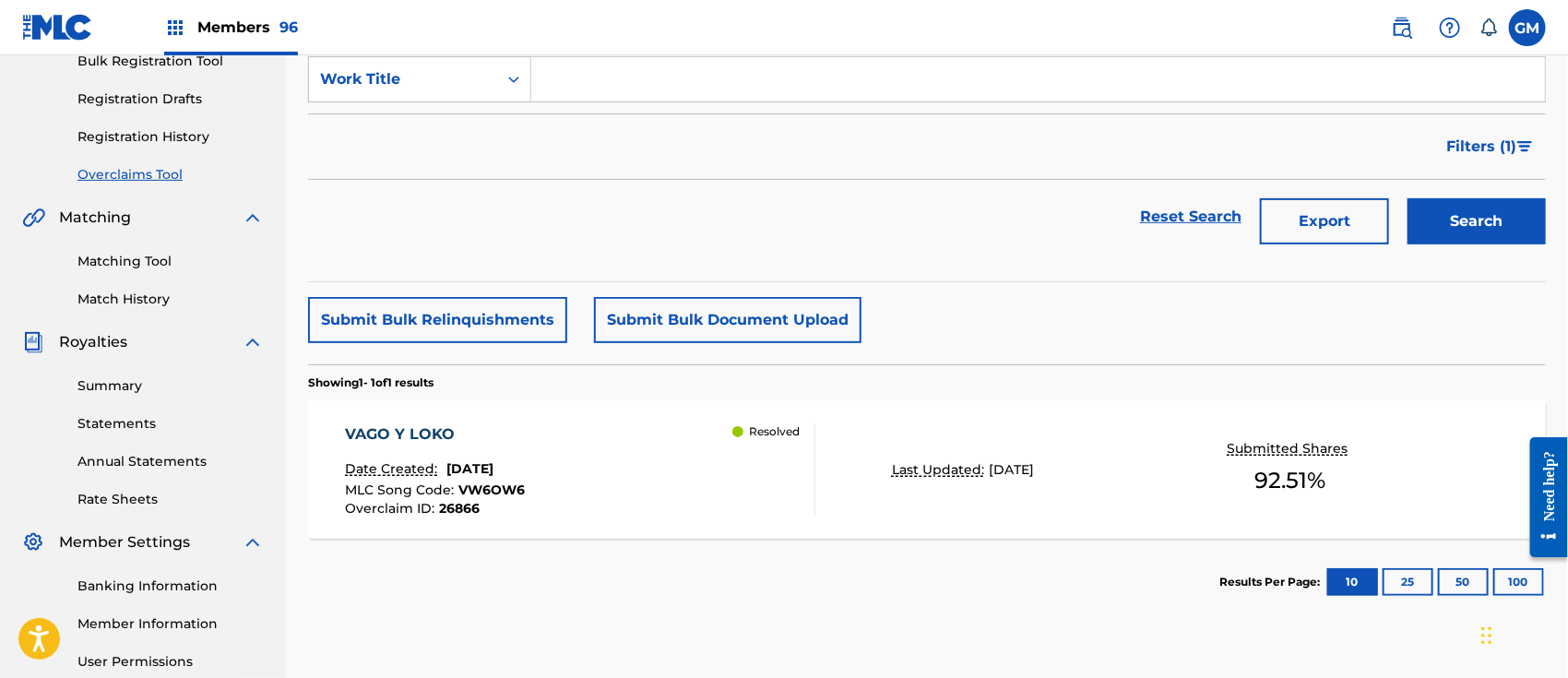
scroll to position [287, 0]
click at [752, 485] on div "Resolved" at bounding box center [773, 468] width 82 height 92
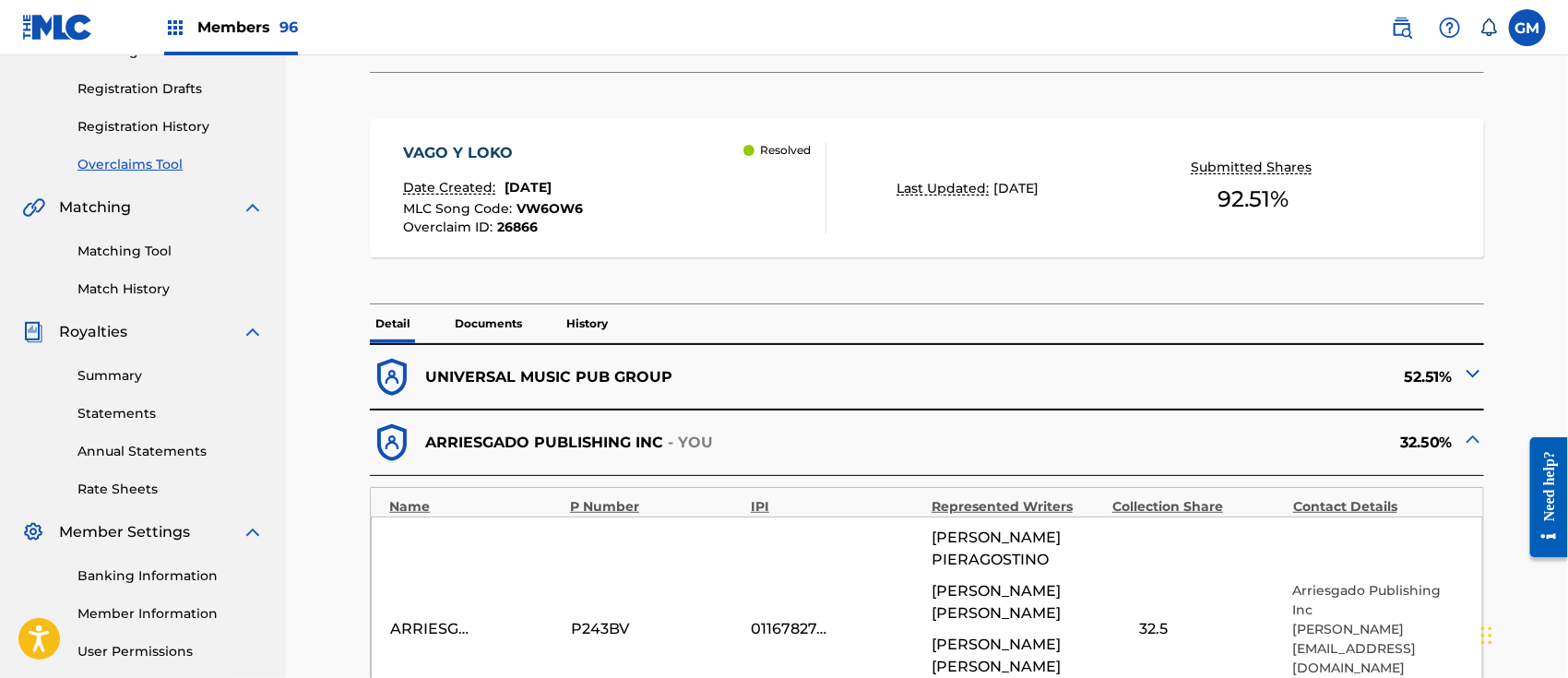
scroll to position [287, 0]
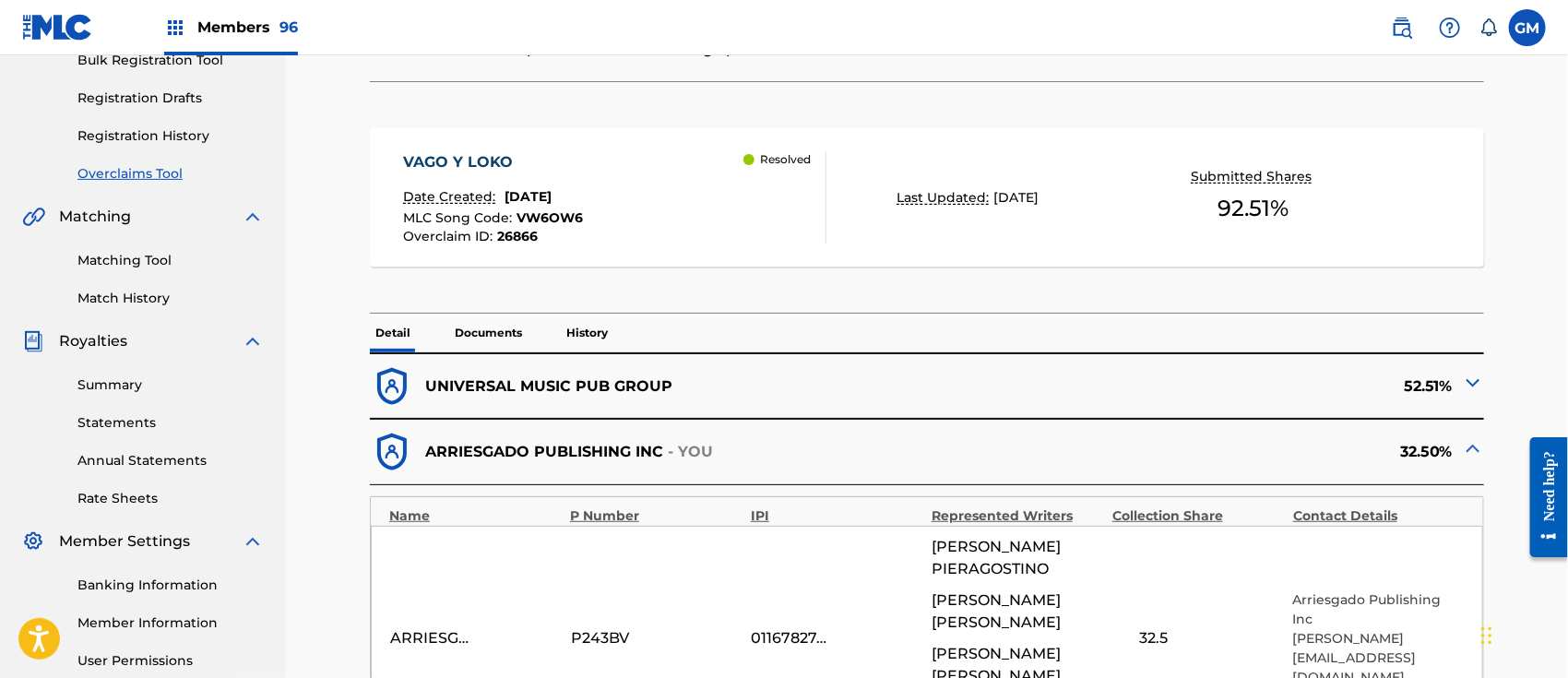
click at [1468, 446] on img at bounding box center [1472, 448] width 22 height 22
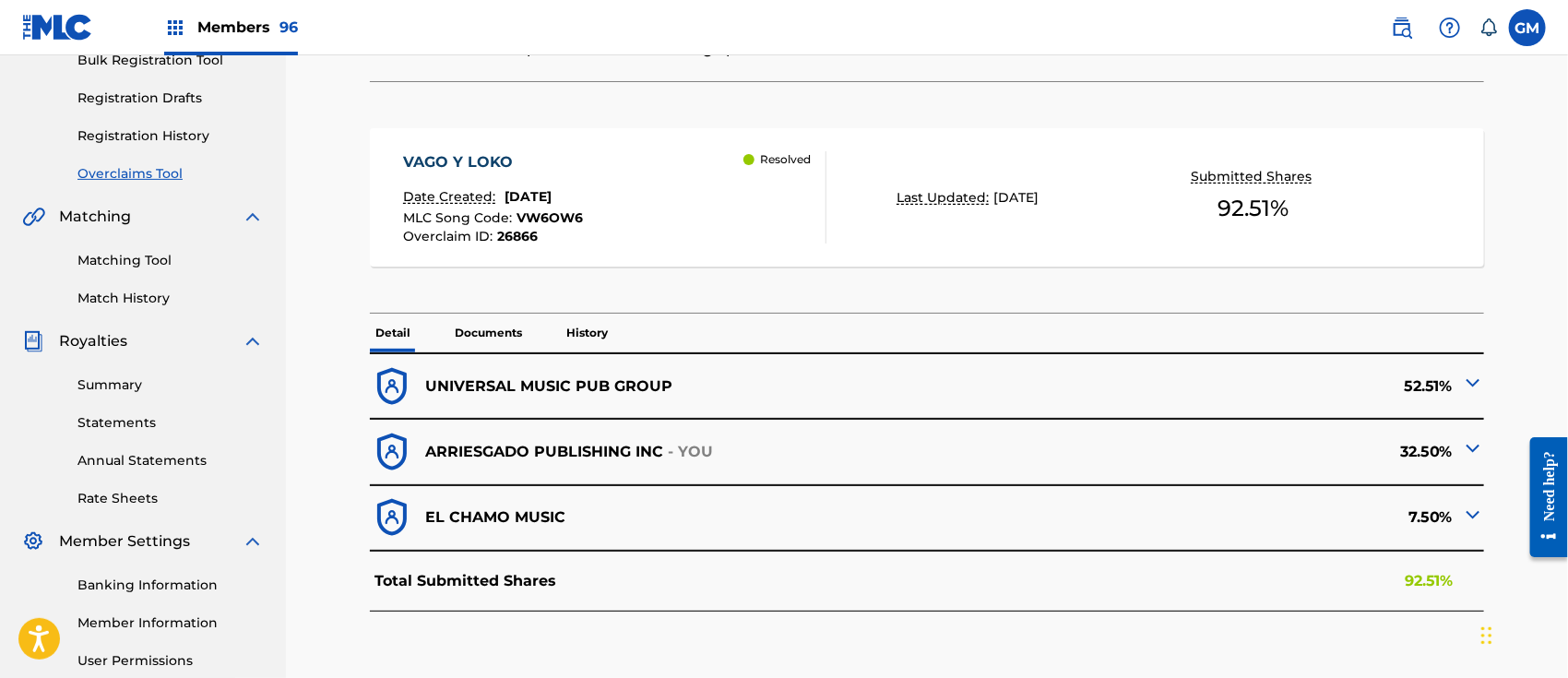
click at [259, 17] on span "Members 96" at bounding box center [248, 27] width 101 height 21
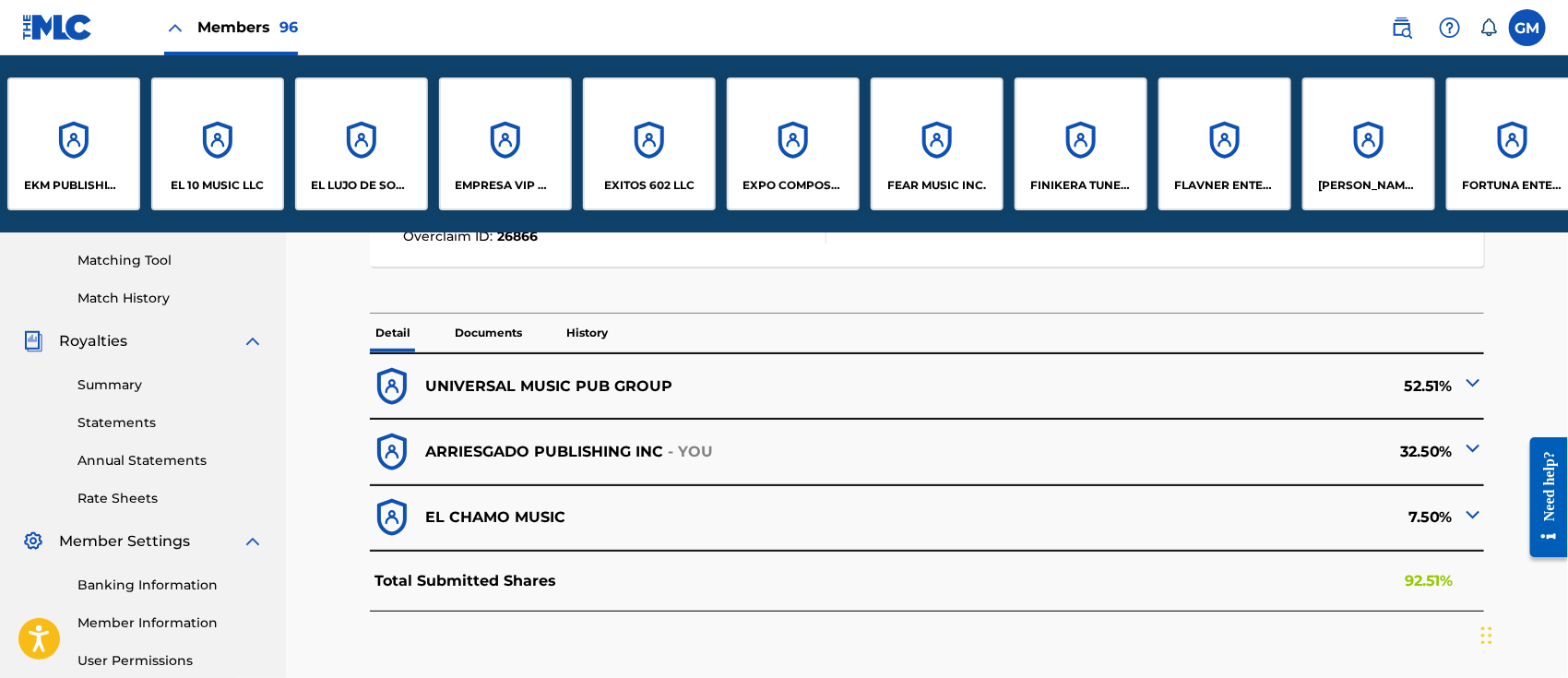
scroll to position [0, 3777]
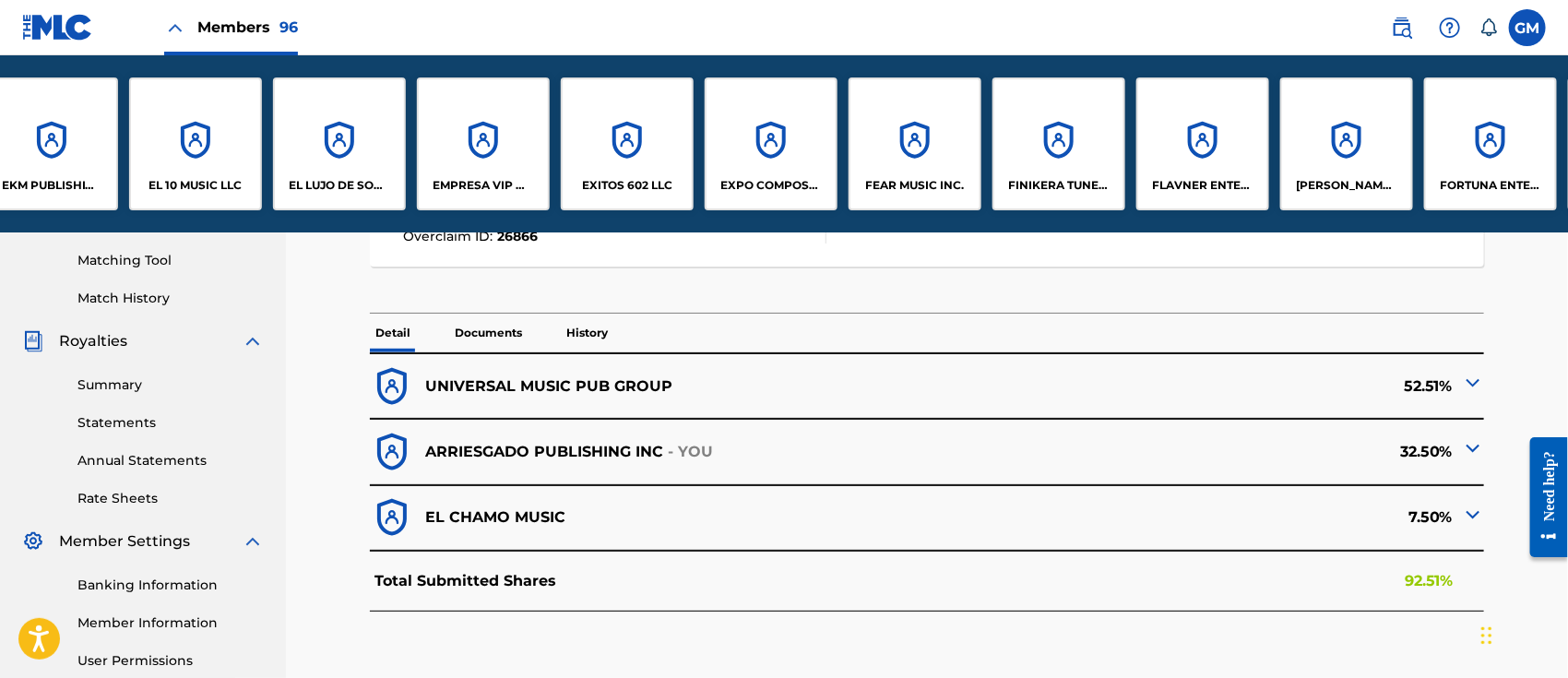
click at [625, 162] on div "EXITOS 602 LLC" at bounding box center [626, 144] width 133 height 133
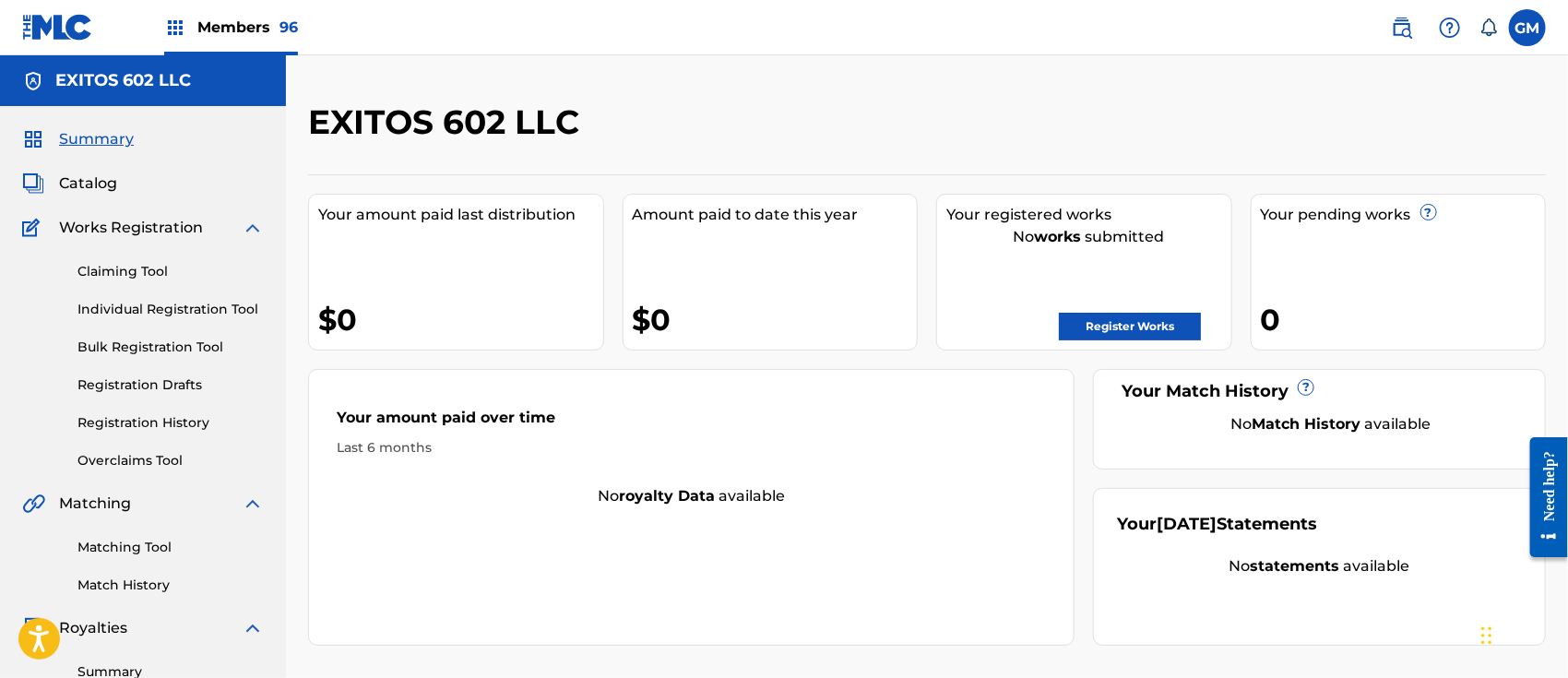
click at [162, 417] on link "Registration History" at bounding box center [171, 423] width 186 height 19
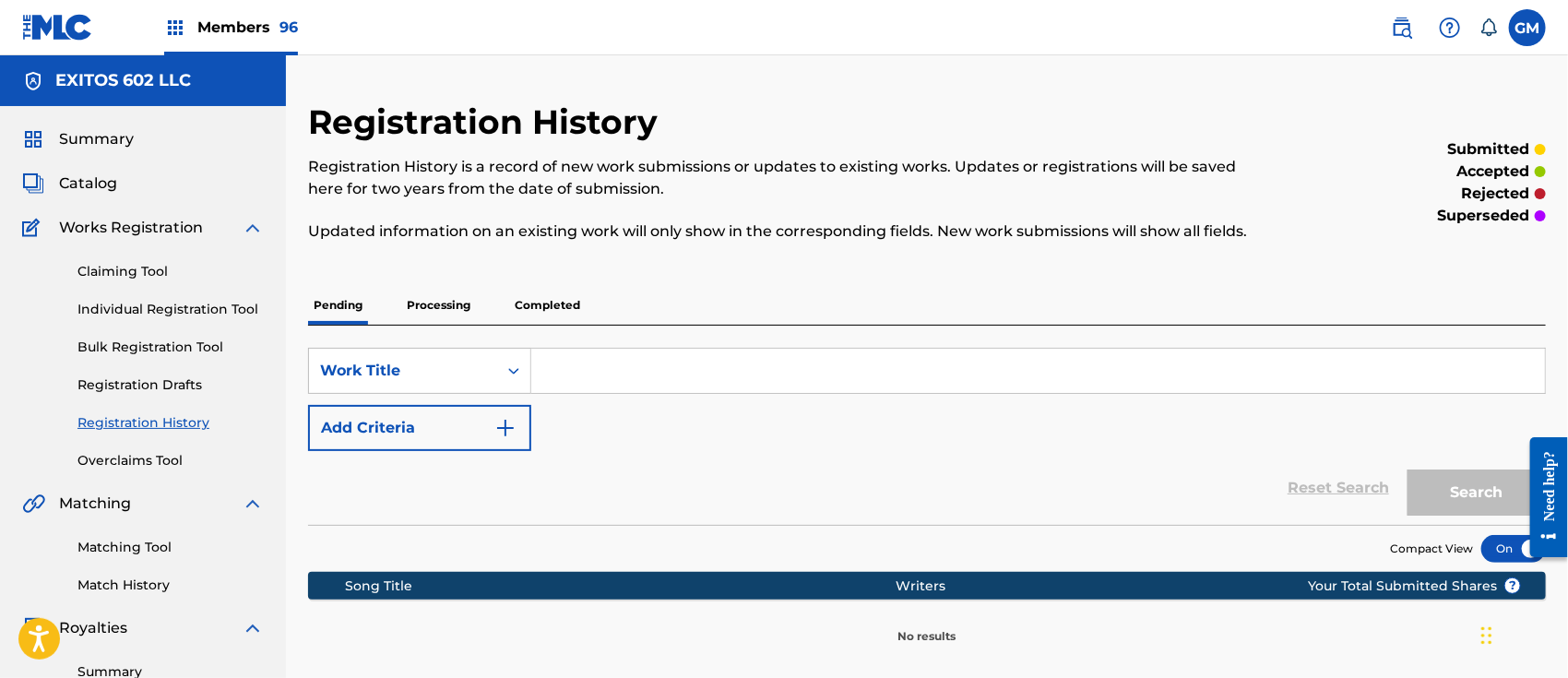
click at [451, 307] on p "Processing" at bounding box center [438, 306] width 75 height 39
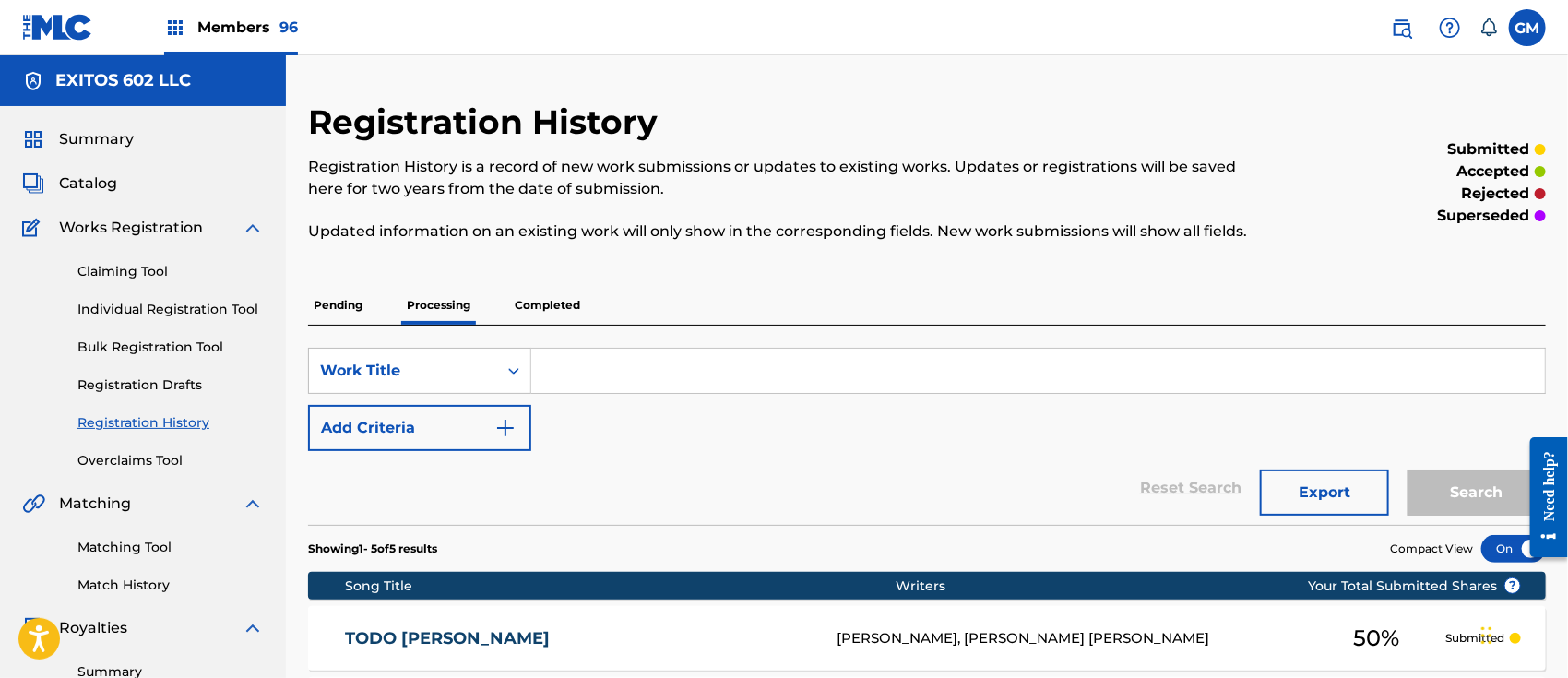
click at [104, 179] on span "Catalog" at bounding box center [88, 183] width 58 height 22
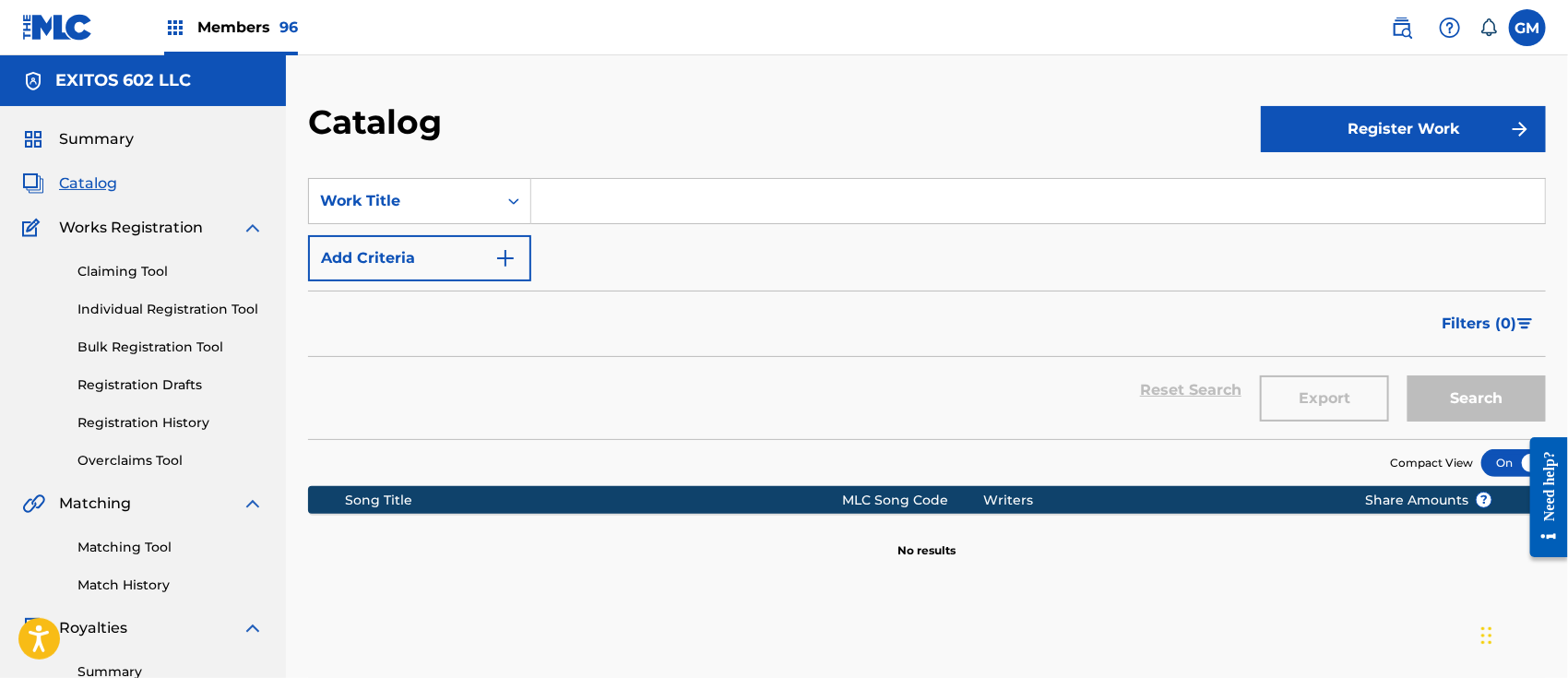
click at [1476, 321] on span "Filters ( 0 )" at bounding box center [1478, 323] width 75 height 22
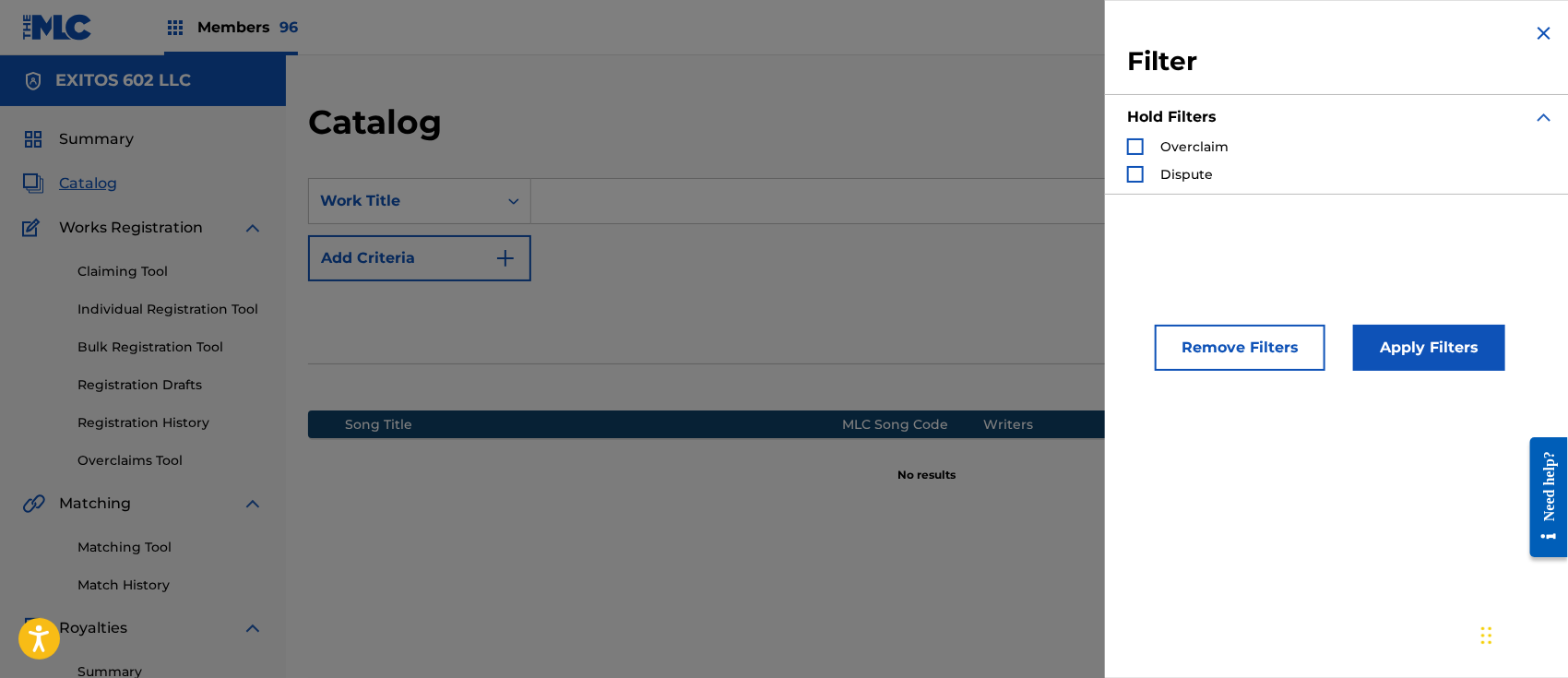
click at [1540, 29] on img "Search Form" at bounding box center [1544, 33] width 22 height 22
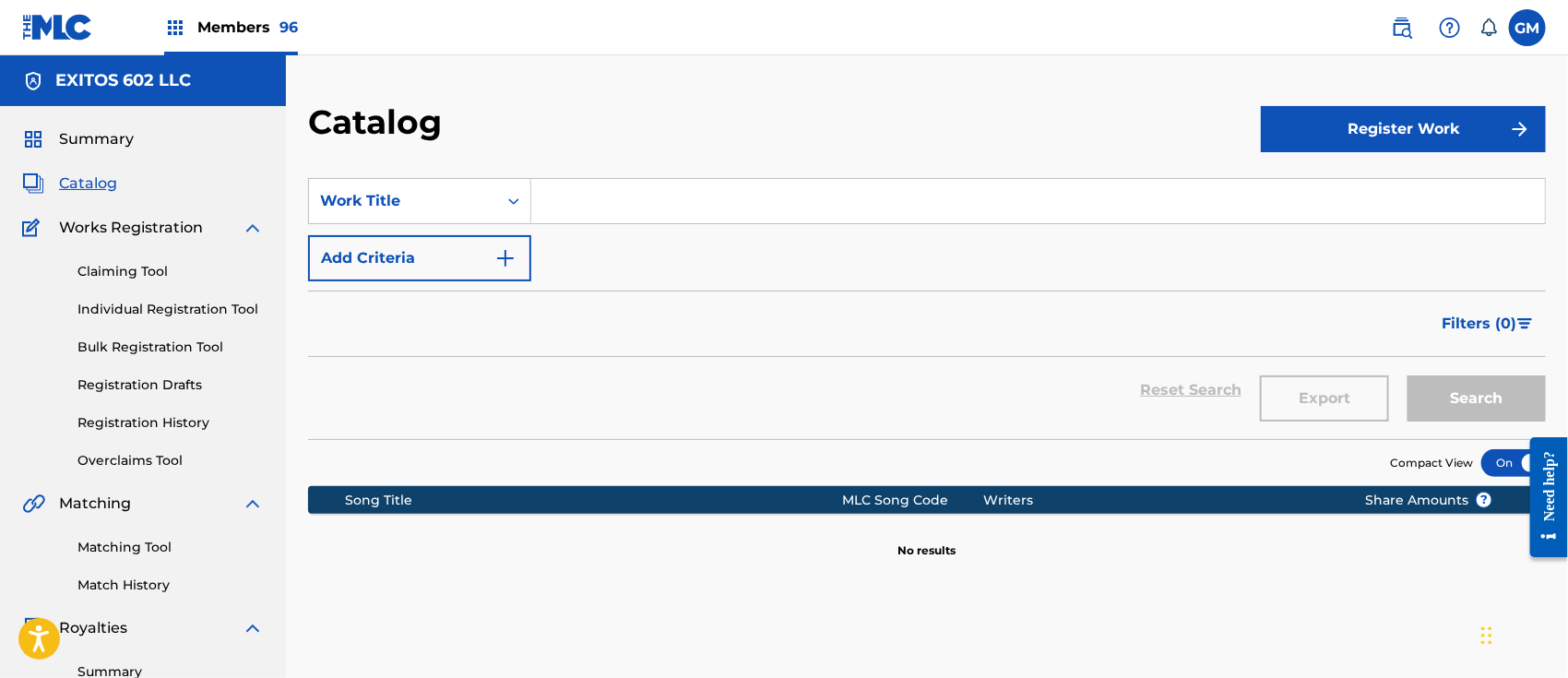
click at [207, 24] on span "Members 96" at bounding box center [248, 27] width 101 height 21
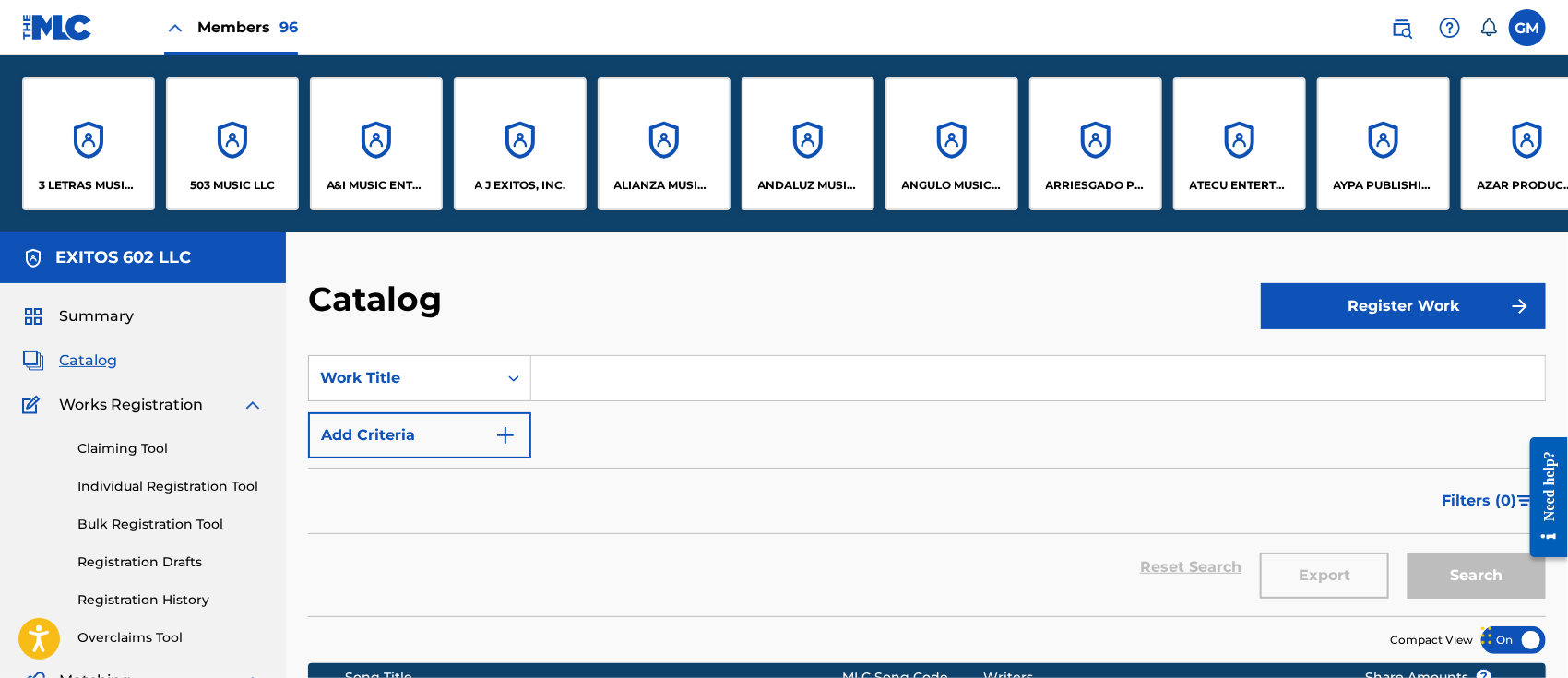
click at [228, 178] on p "503 MUSIC LLC" at bounding box center [232, 185] width 84 height 16
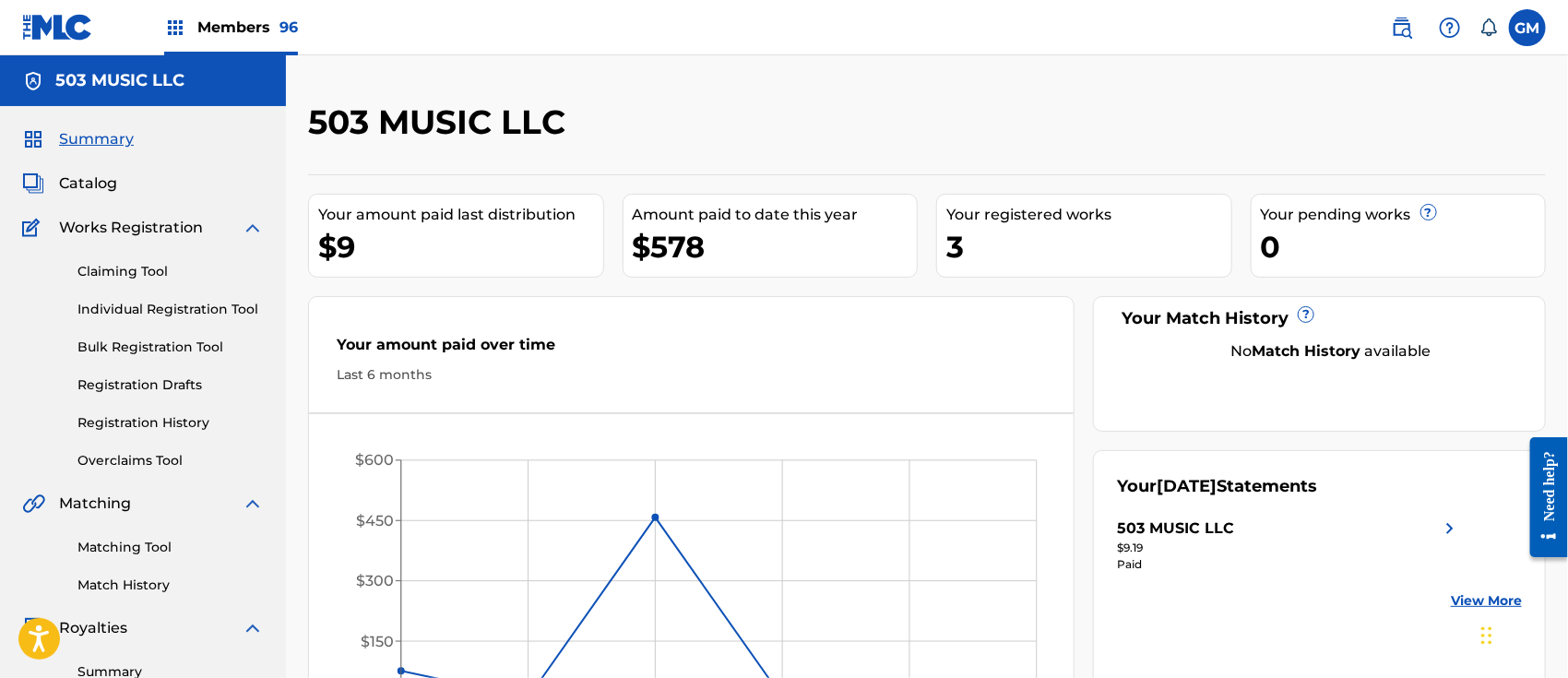
click at [1398, 24] on img at bounding box center [1401, 27] width 22 height 22
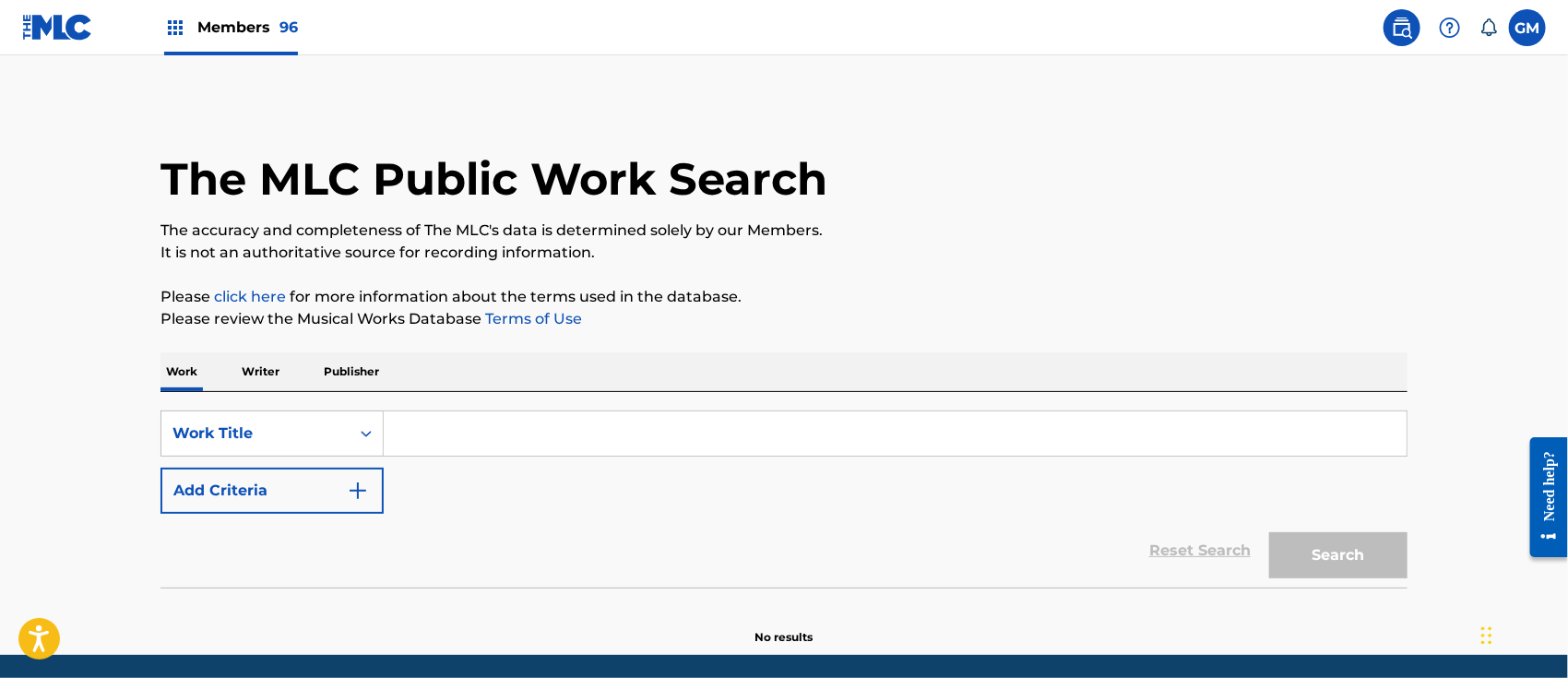
click at [426, 439] on input "Search Form" at bounding box center [895, 434] width 1023 height 45
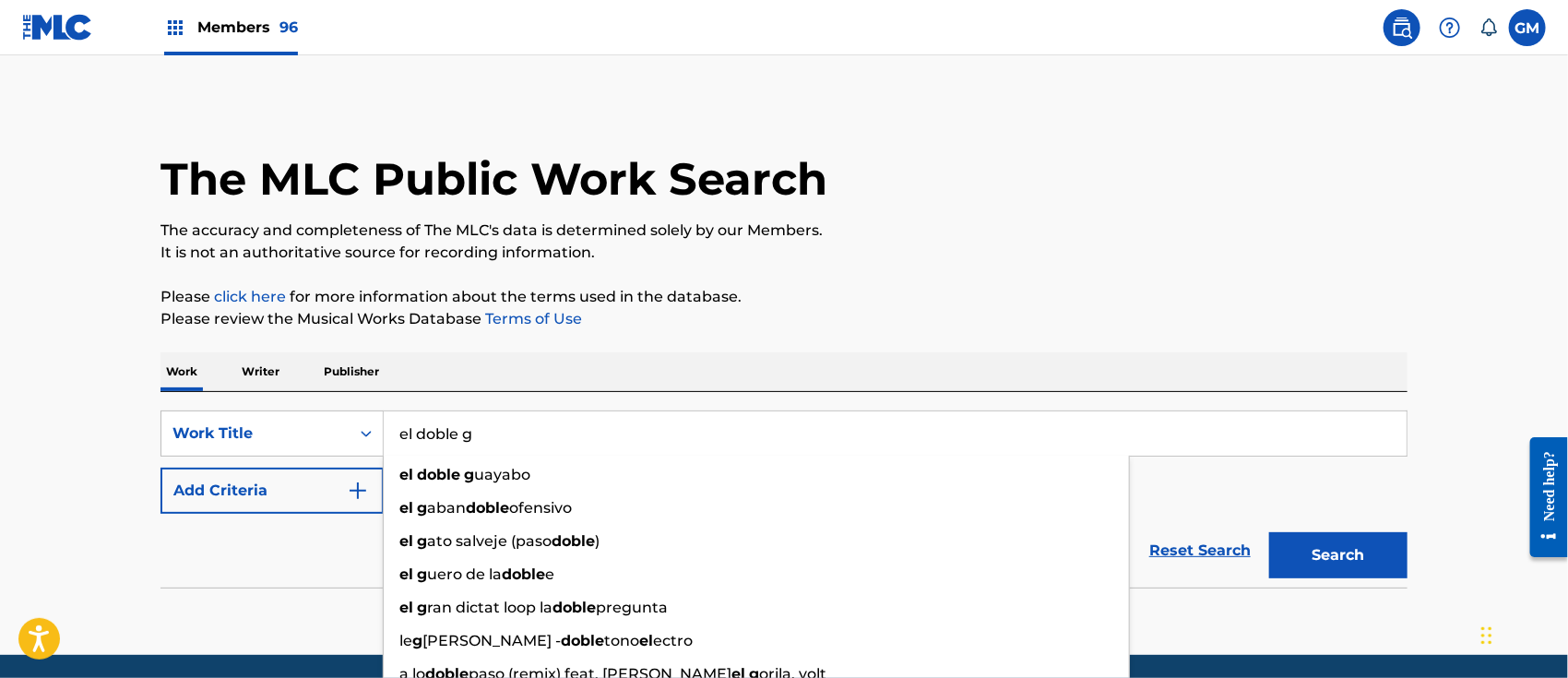
type input "el doble g"
click at [1269, 533] on button "Search" at bounding box center [1338, 556] width 139 height 47
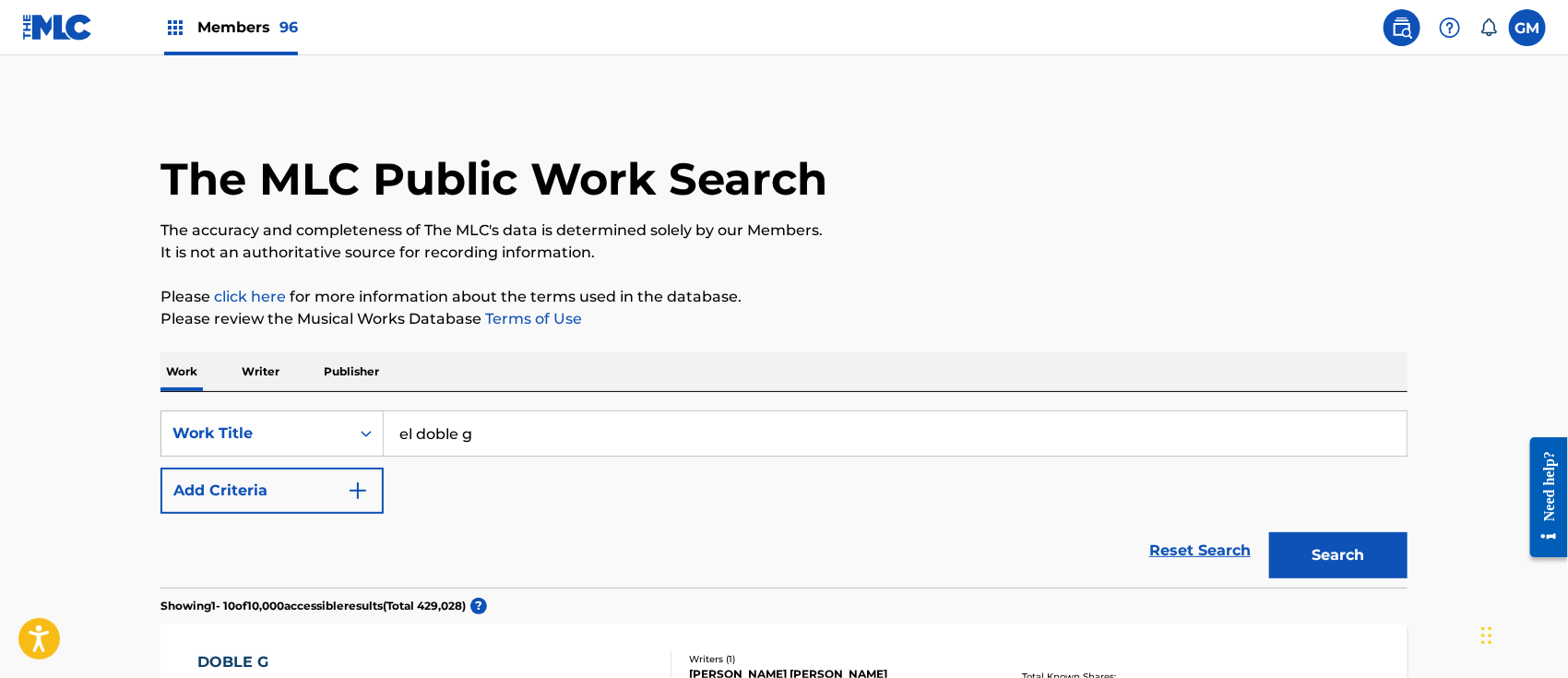
click at [233, 27] on span "Members 96" at bounding box center [248, 27] width 101 height 21
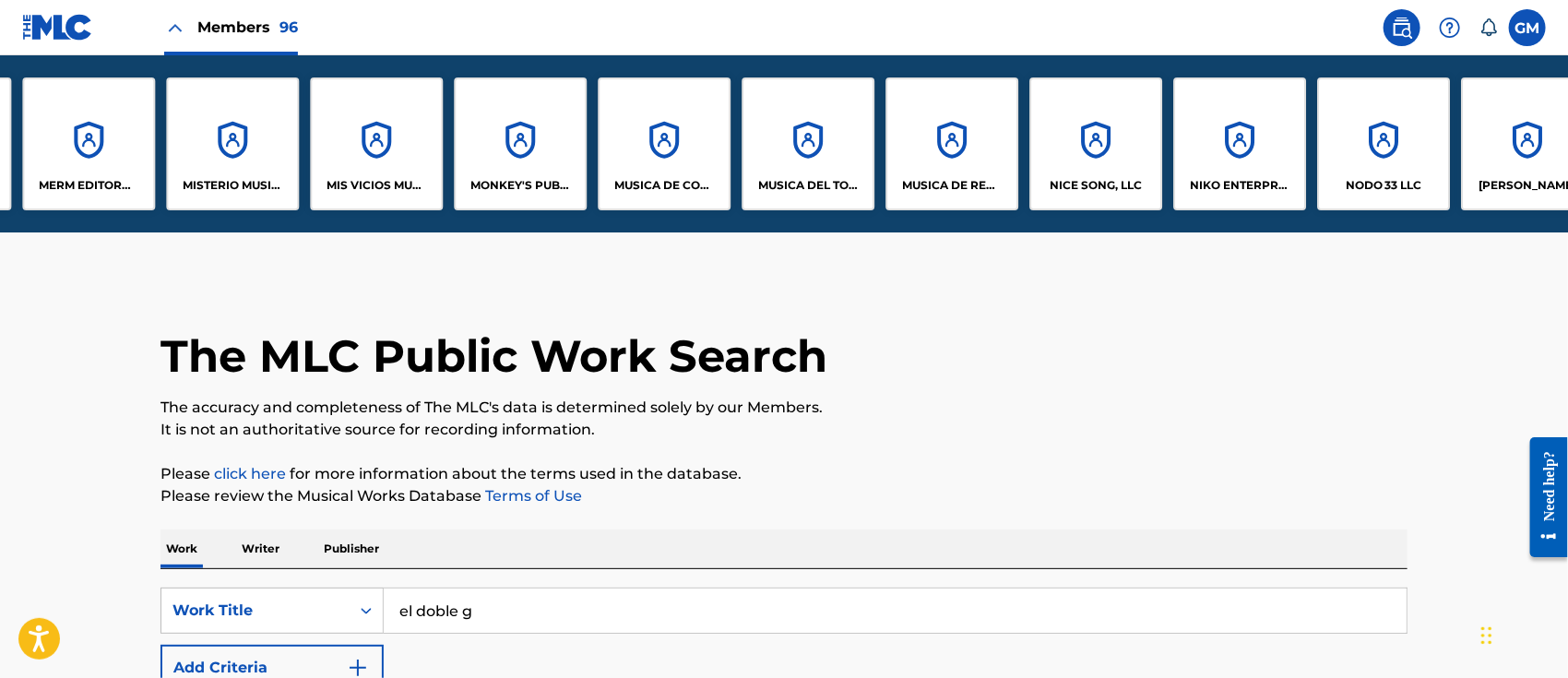
scroll to position [0, 9533]
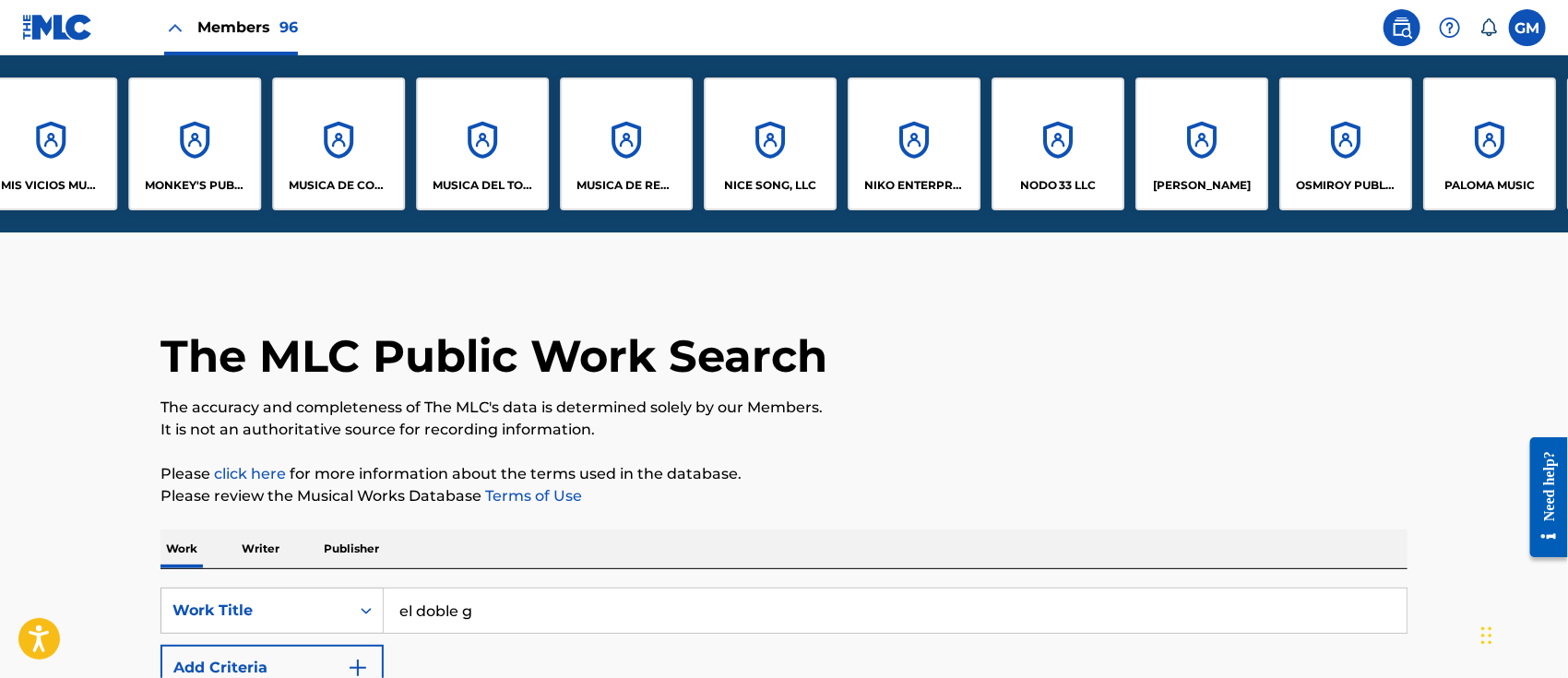
click at [1051, 178] on p "NODO 33 LLC" at bounding box center [1058, 185] width 77 height 16
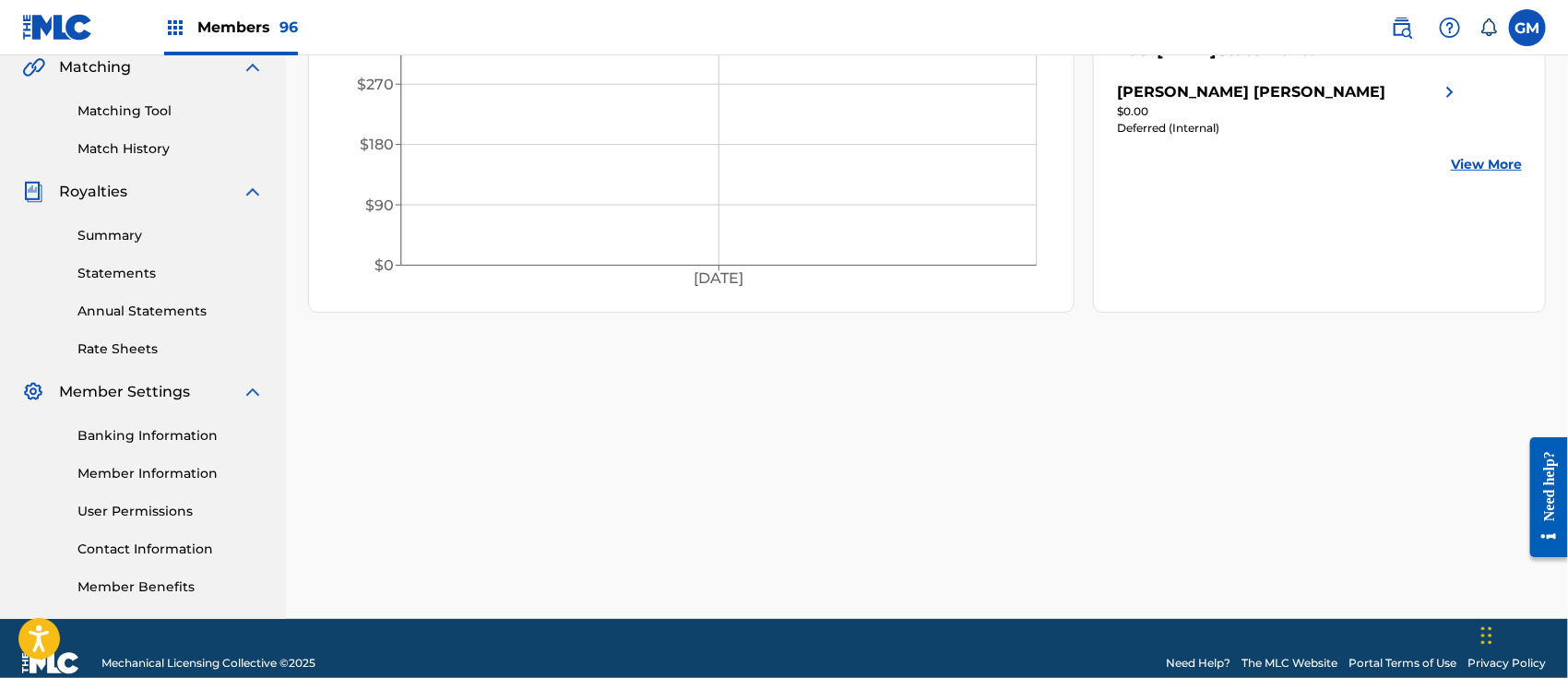
scroll to position [465, 0]
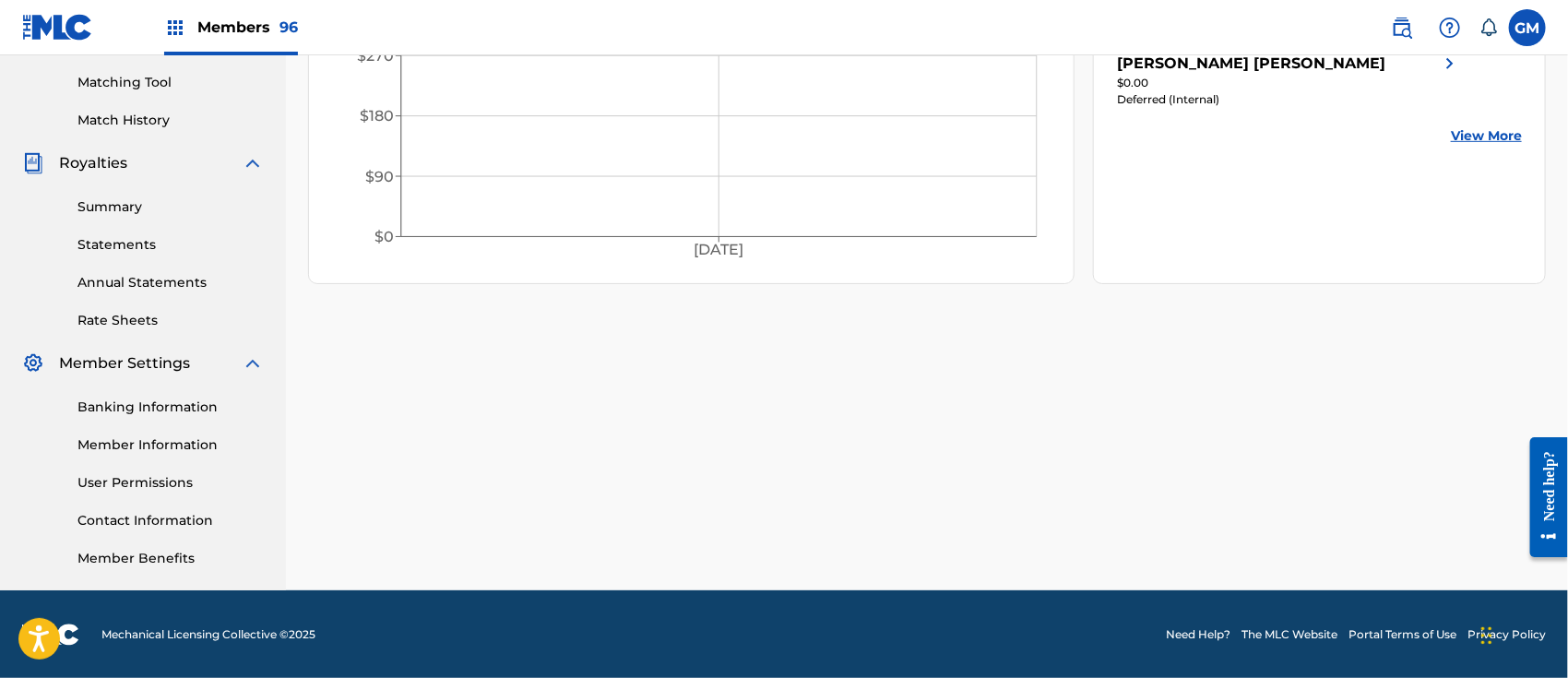
click at [163, 404] on link "Banking Information" at bounding box center [171, 407] width 186 height 19
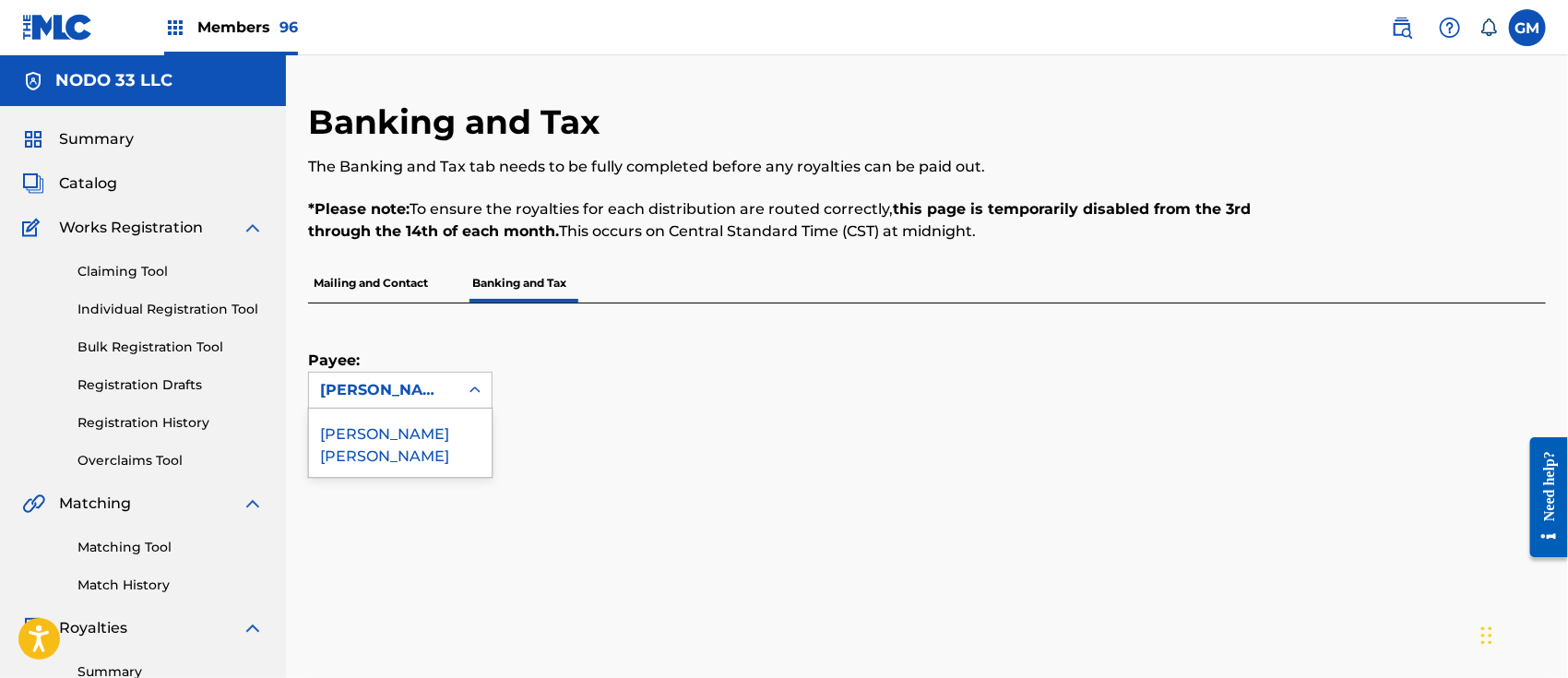
click at [473, 386] on icon at bounding box center [474, 390] width 18 height 18
click at [1402, 23] on img at bounding box center [1401, 27] width 22 height 22
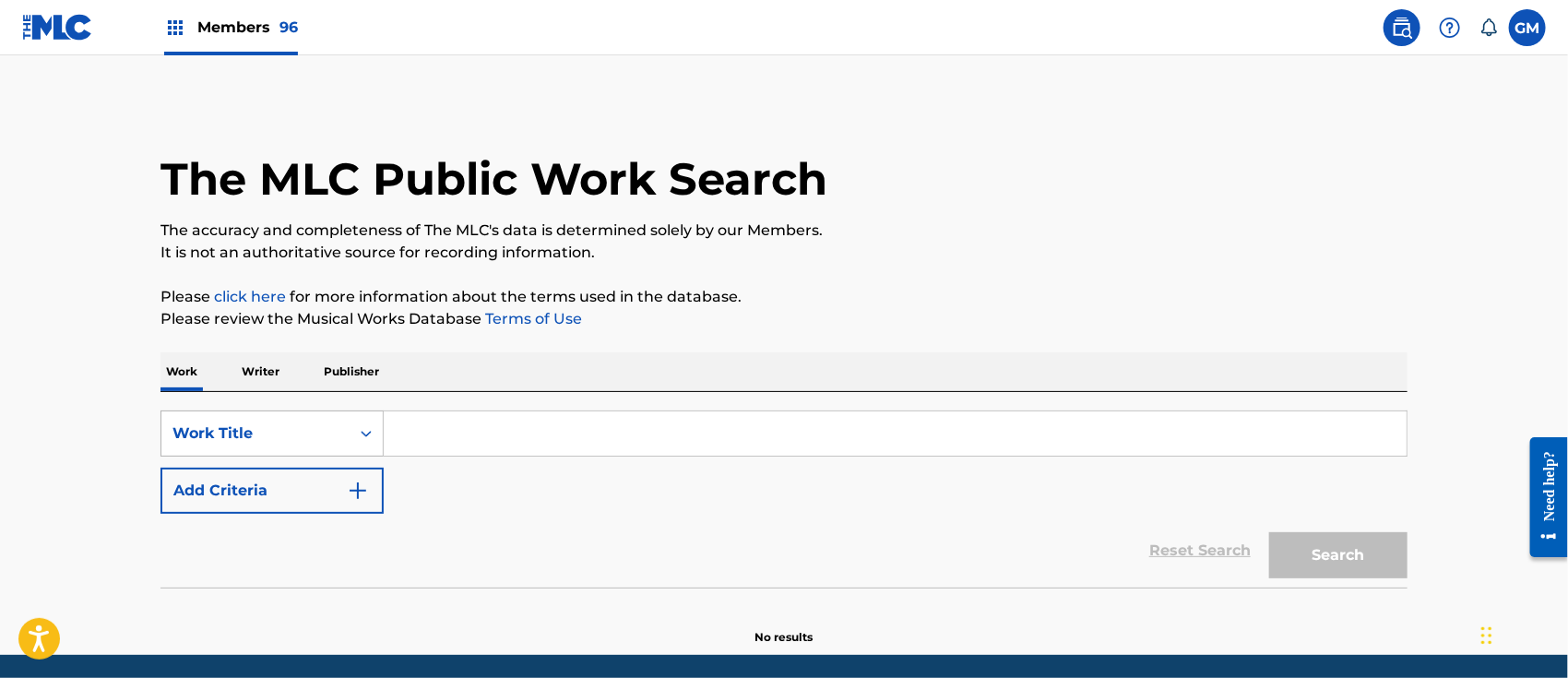
click at [368, 432] on div "Work Title" at bounding box center [272, 434] width 223 height 47
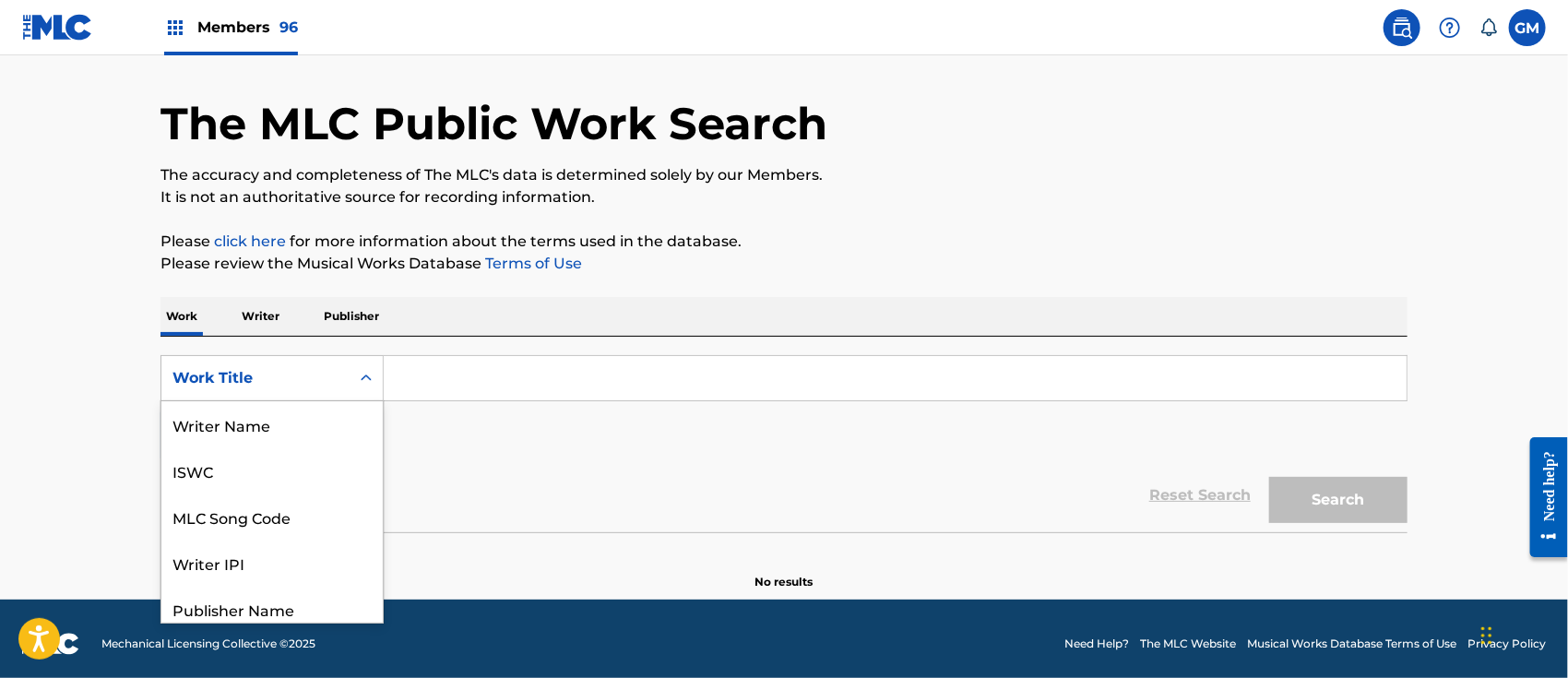
scroll to position [91, 0]
click at [315, 424] on div "MLC Song Code" at bounding box center [272, 426] width 221 height 47
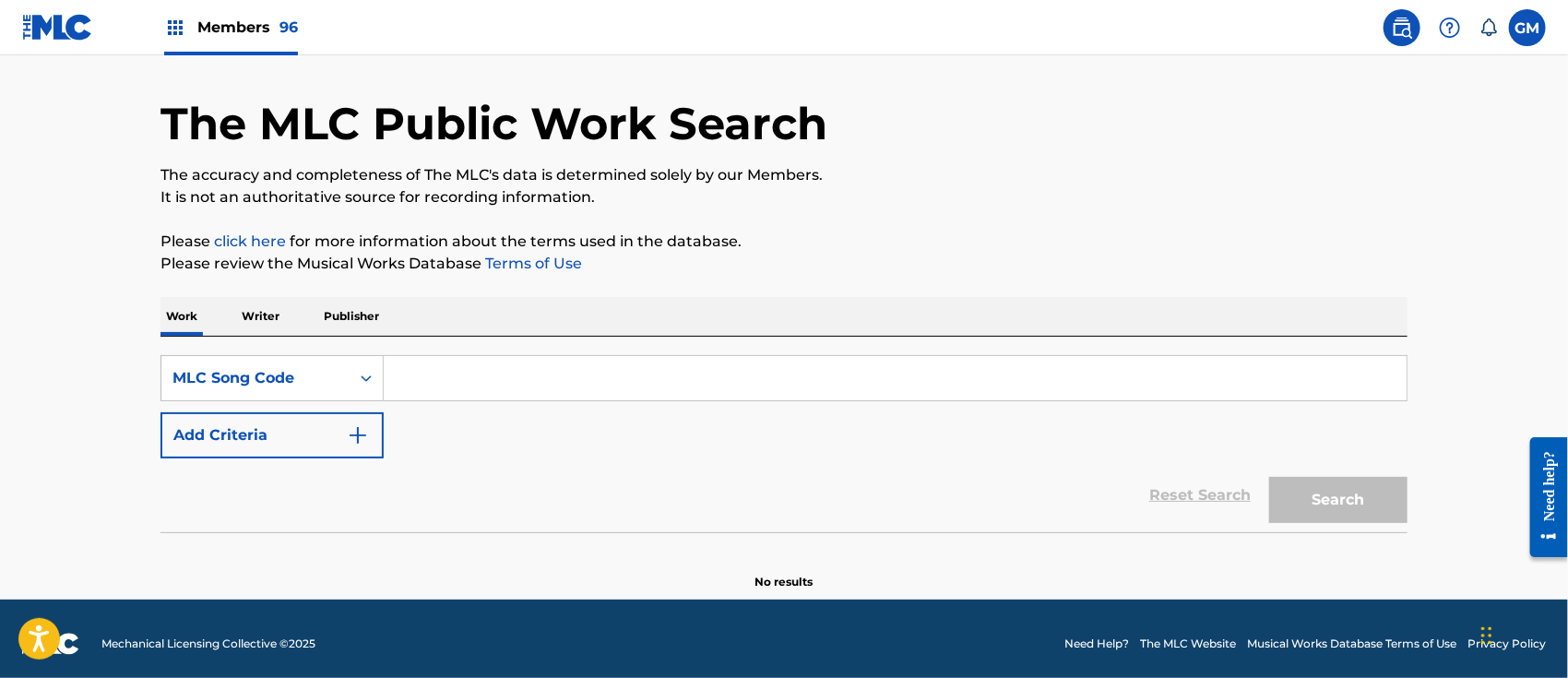
click at [428, 383] on input "Search Form" at bounding box center [895, 378] width 1023 height 45
paste input "EA0W8K"
type input "EA0W8K"
click at [1269, 477] on button "Search" at bounding box center [1338, 500] width 139 height 47
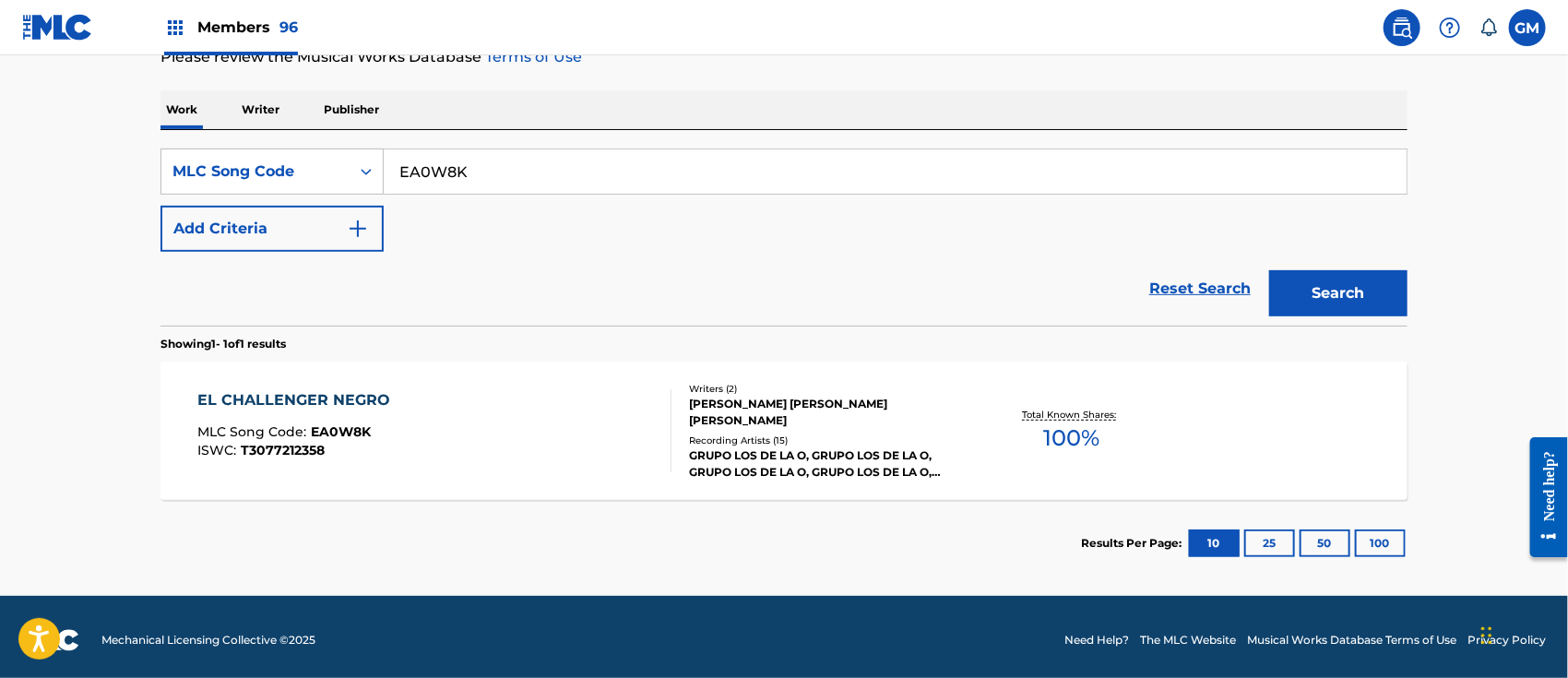
scroll to position [268, 0]
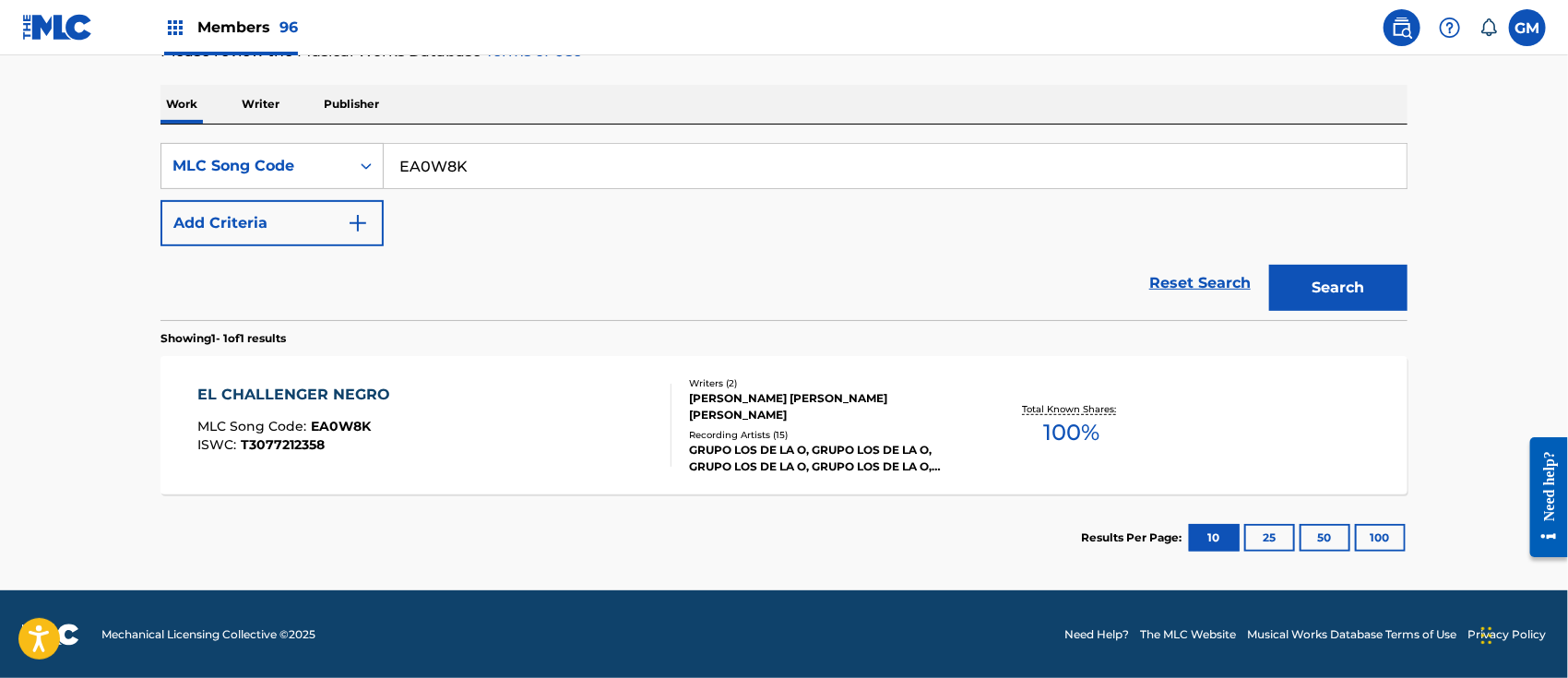
click at [514, 408] on div "EL CHALLENGER NEGRO MLC Song Code : EA0W8K ISWC : T3077212358" at bounding box center [434, 426] width 474 height 83
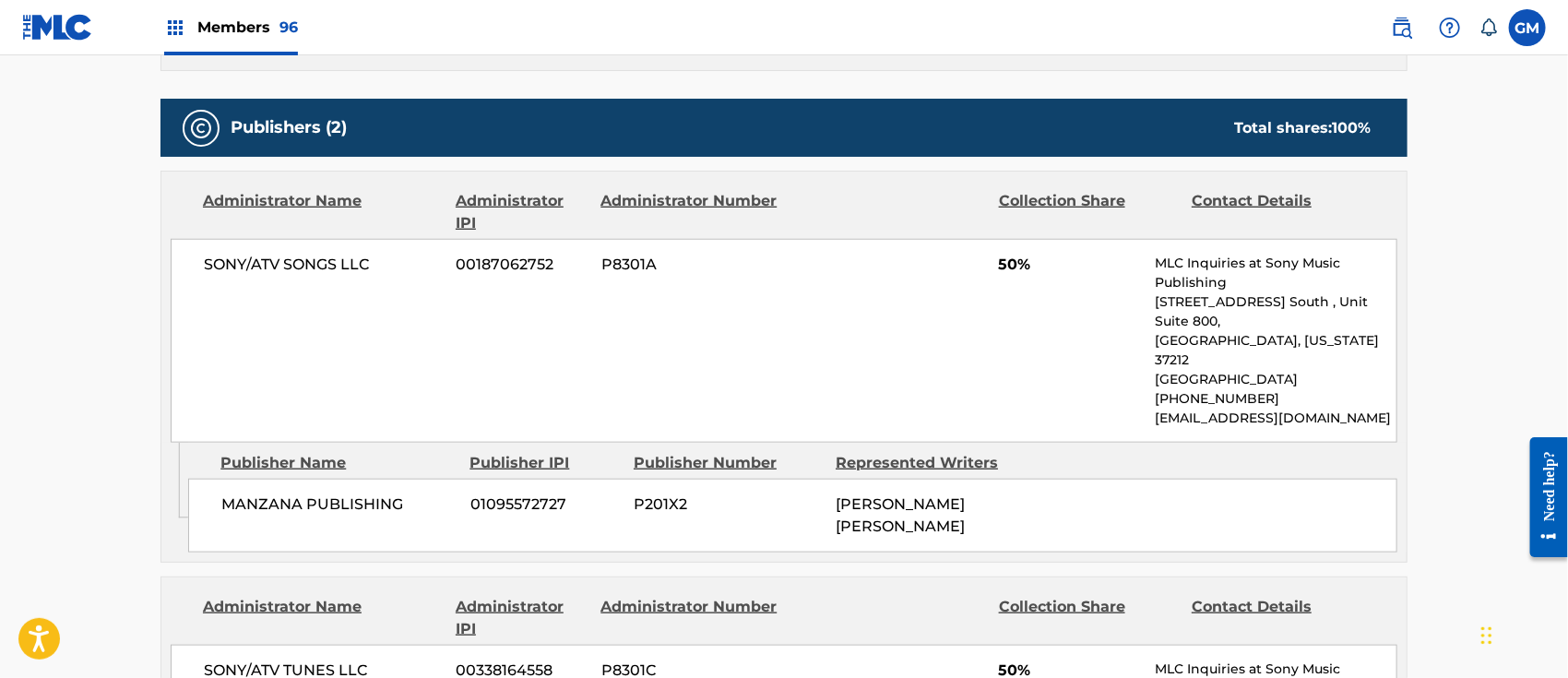
scroll to position [574, 0]
